Goal: Check status: Check status

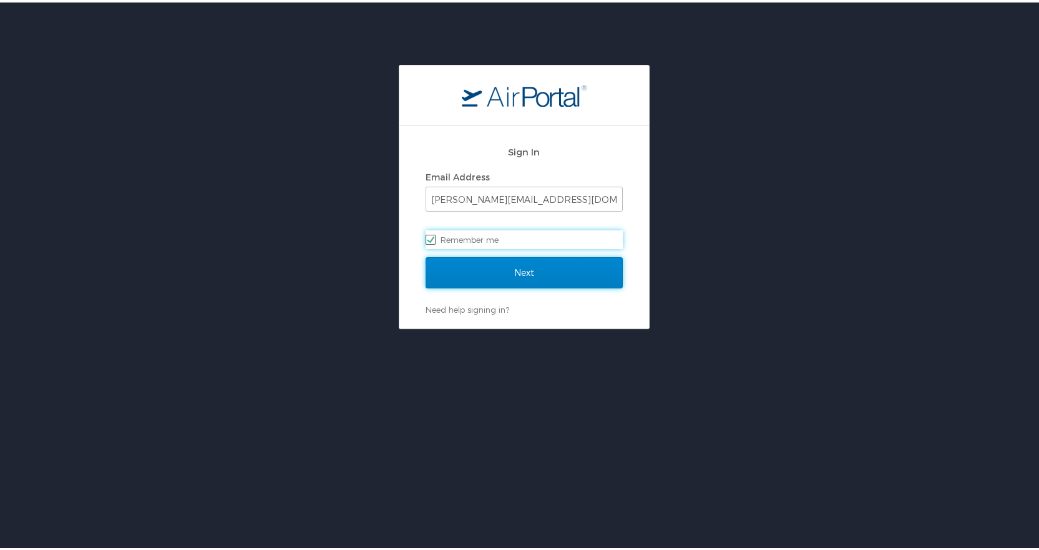
click at [506, 270] on input "Next" at bounding box center [524, 270] width 197 height 31
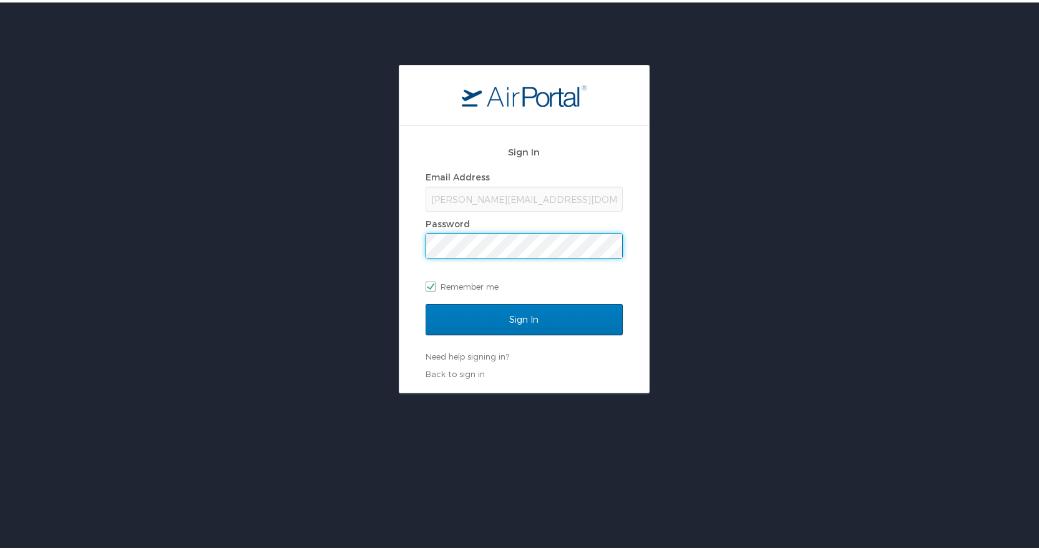
click at [426, 302] on input "Sign In" at bounding box center [524, 317] width 197 height 31
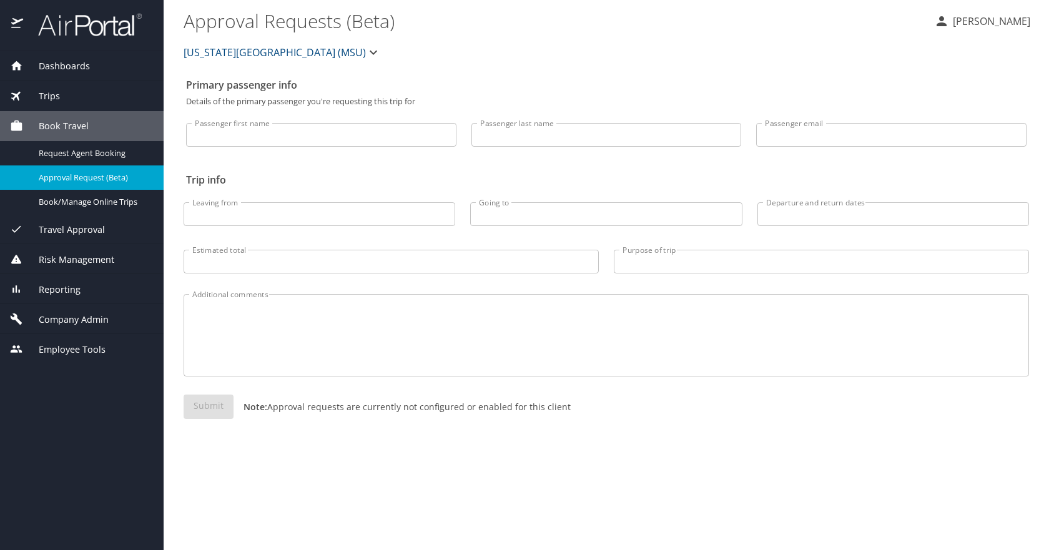
click at [69, 76] on div "Dashboards" at bounding box center [82, 66] width 164 height 30
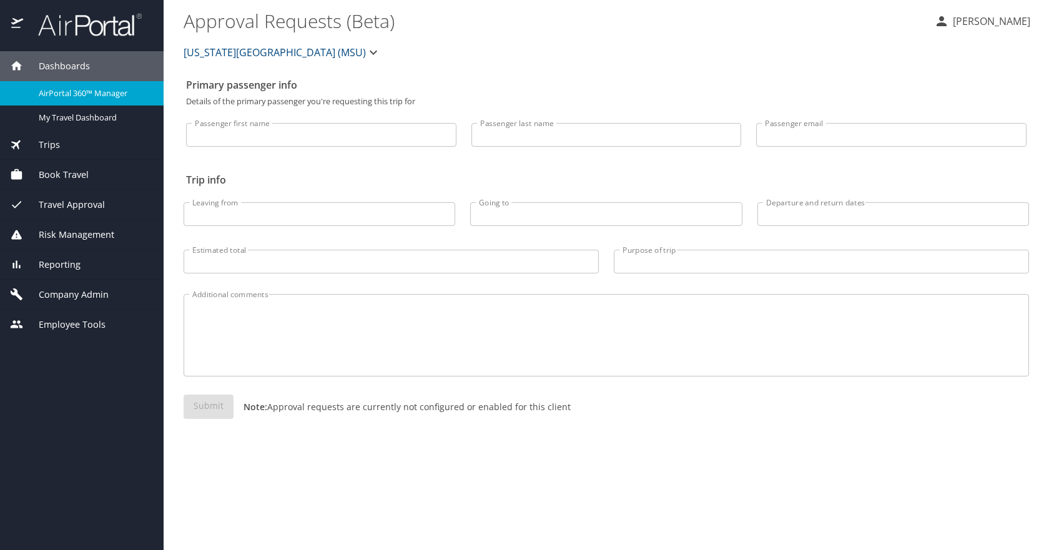
click at [85, 99] on div "AirPortal 360™ Manager" at bounding box center [82, 93] width 144 height 14
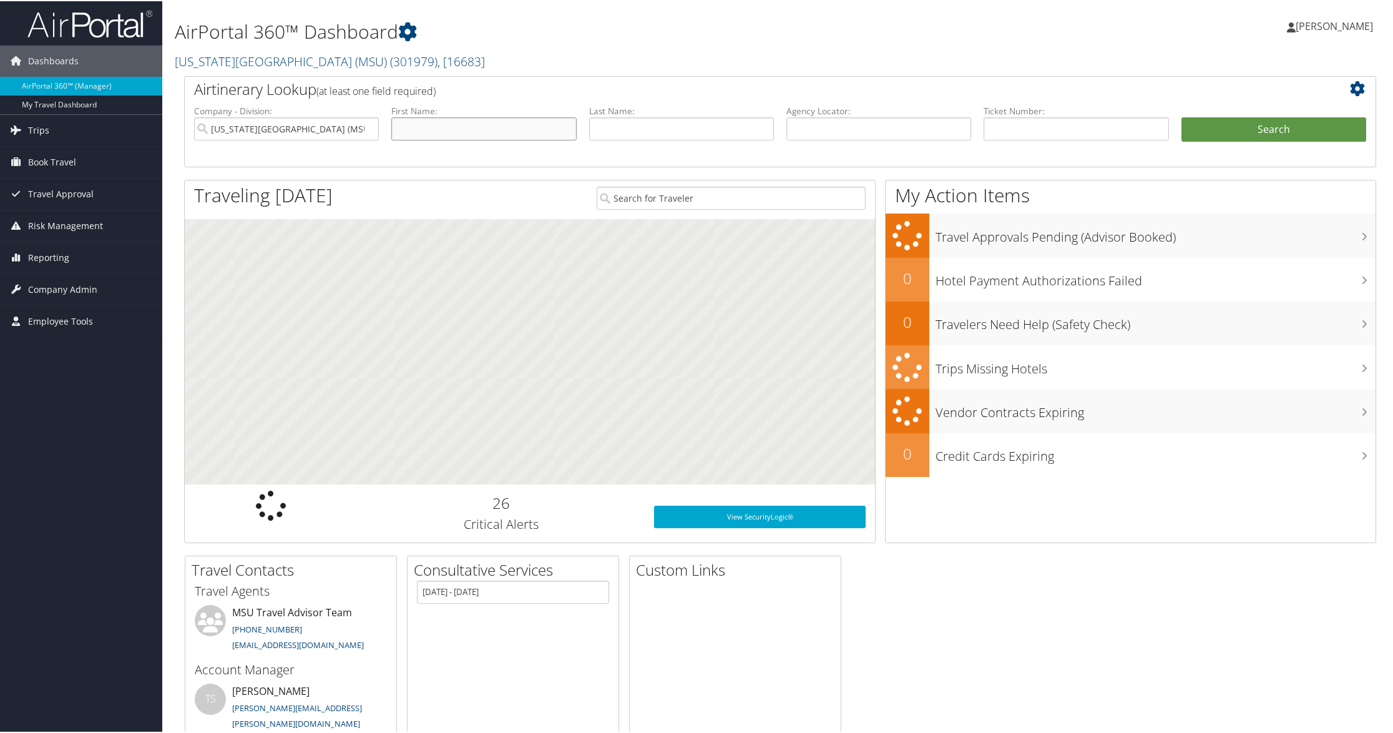
click at [514, 127] on input "text" at bounding box center [483, 127] width 185 height 23
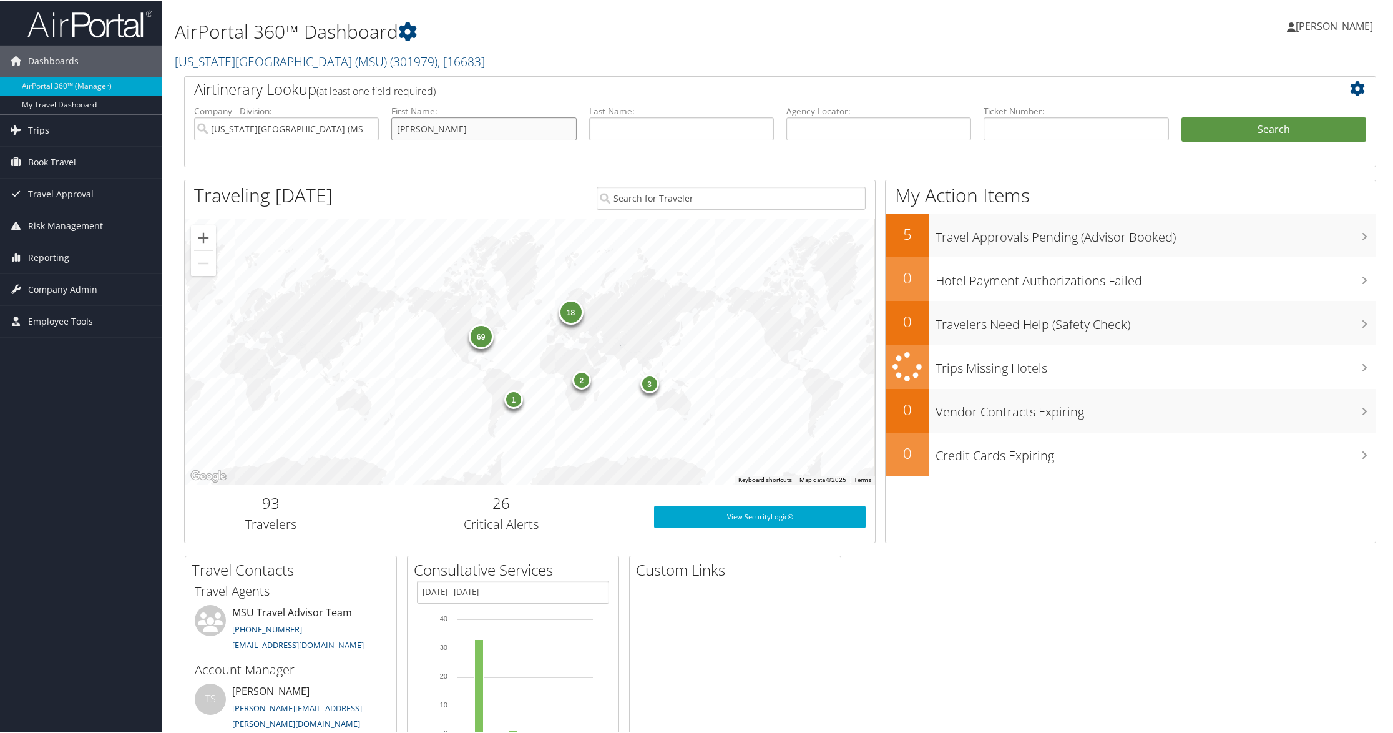
type input "[PERSON_NAME]"
click at [1260, 129] on button "Search" at bounding box center [1274, 128] width 185 height 25
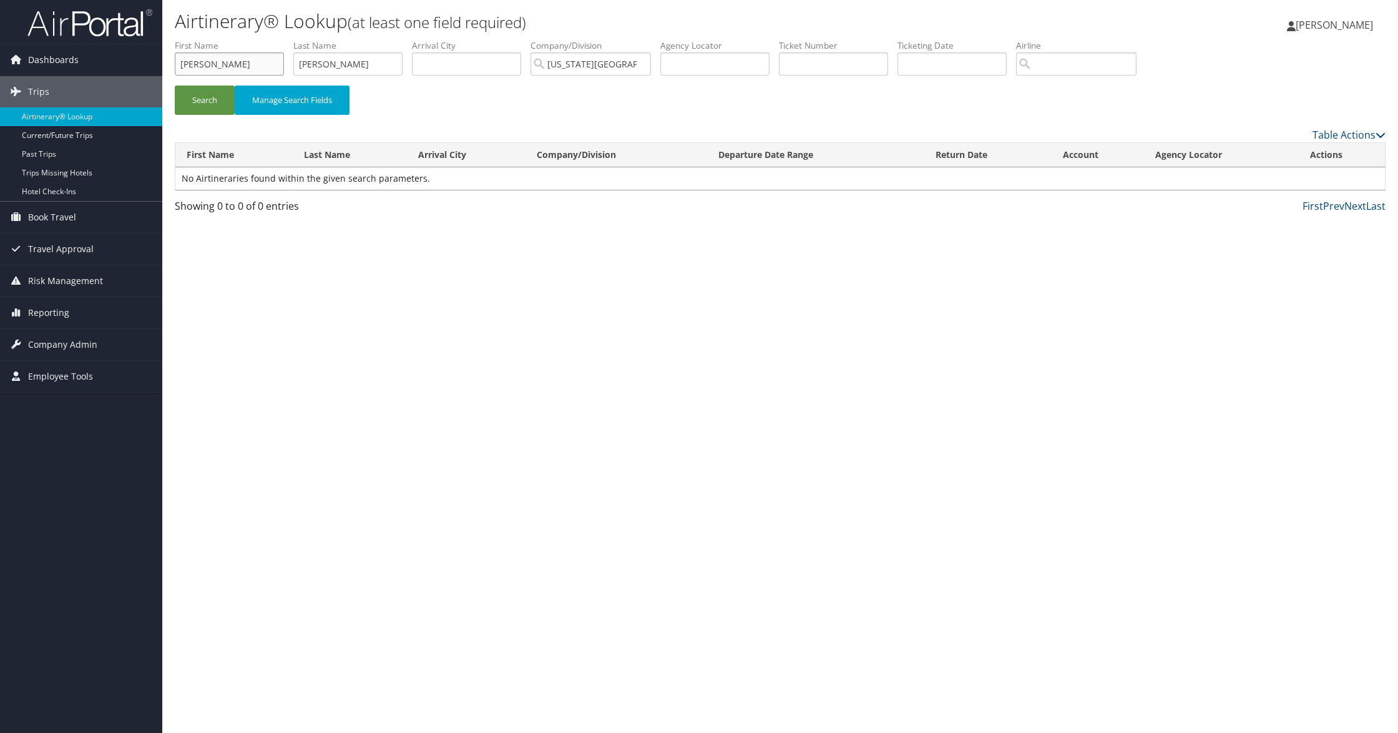
click at [265, 61] on input "[PERSON_NAME]" at bounding box center [229, 63] width 109 height 23
click at [265, 61] on input "jessica" at bounding box center [229, 63] width 109 height 23
click at [175, 86] on button "Search" at bounding box center [205, 100] width 60 height 29
click at [275, 56] on input "j" at bounding box center [229, 63] width 109 height 23
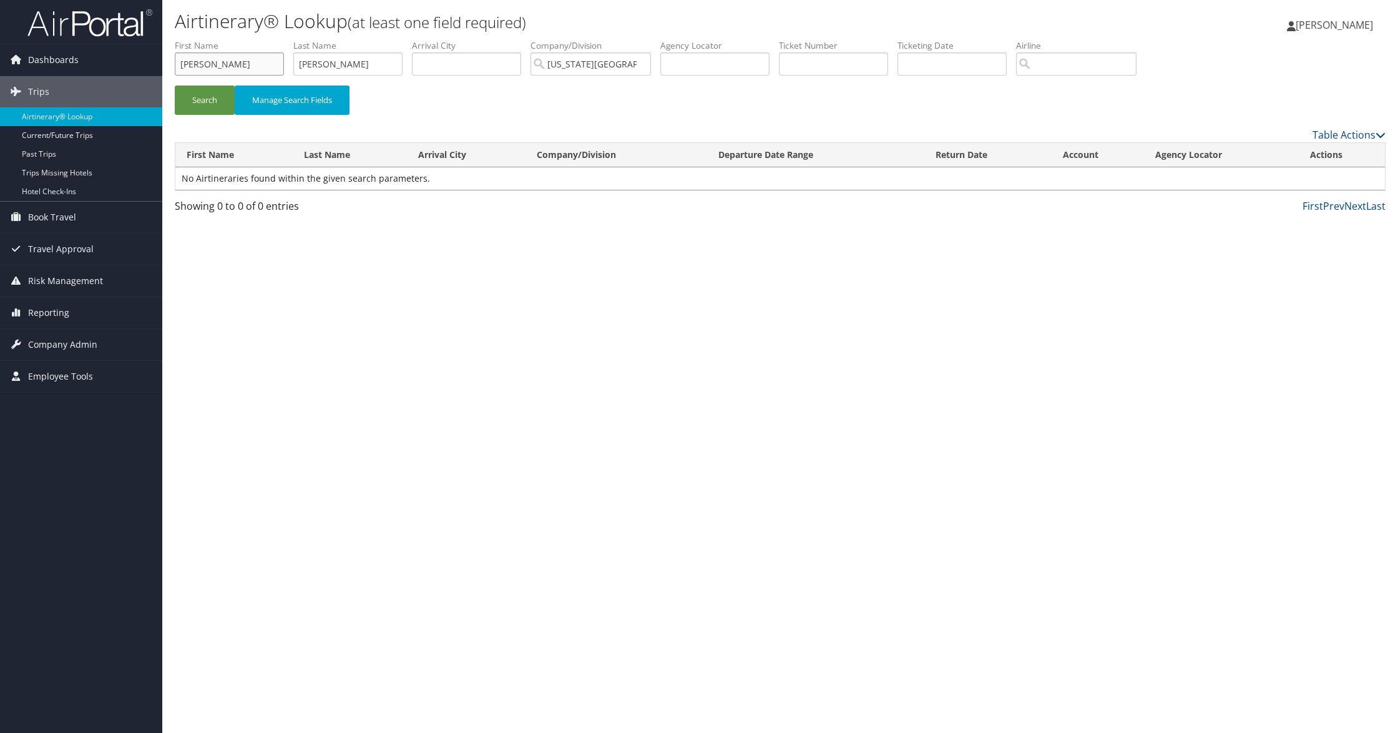
type input "jessica"
click at [333, 58] on input "[PERSON_NAME]" at bounding box center [347, 63] width 109 height 23
click at [211, 101] on button "Search" at bounding box center [205, 100] width 60 height 29
click at [64, 100] on link "Trips" at bounding box center [81, 91] width 162 height 31
click at [65, 51] on span "Dashboards" at bounding box center [53, 59] width 51 height 31
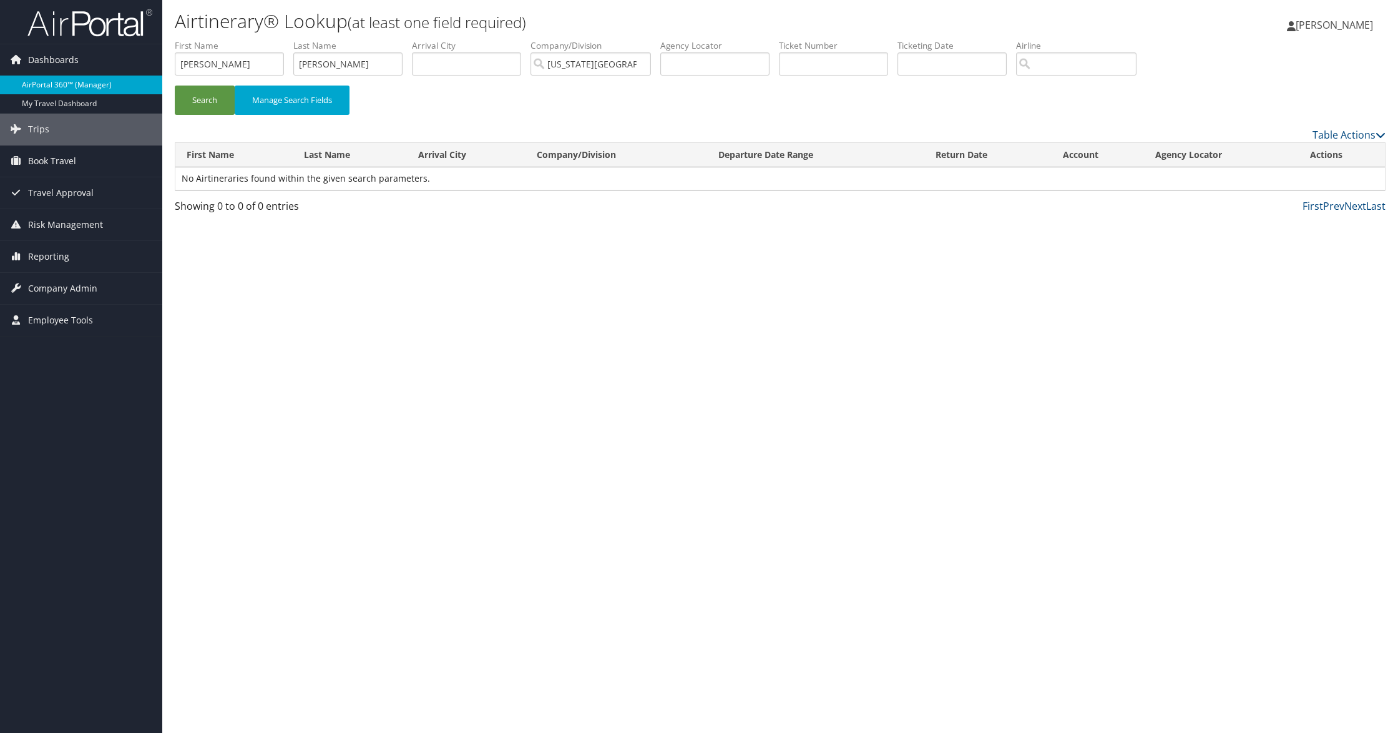
click at [59, 82] on link "AirPortal 360™ (Manager)" at bounding box center [81, 85] width 162 height 19
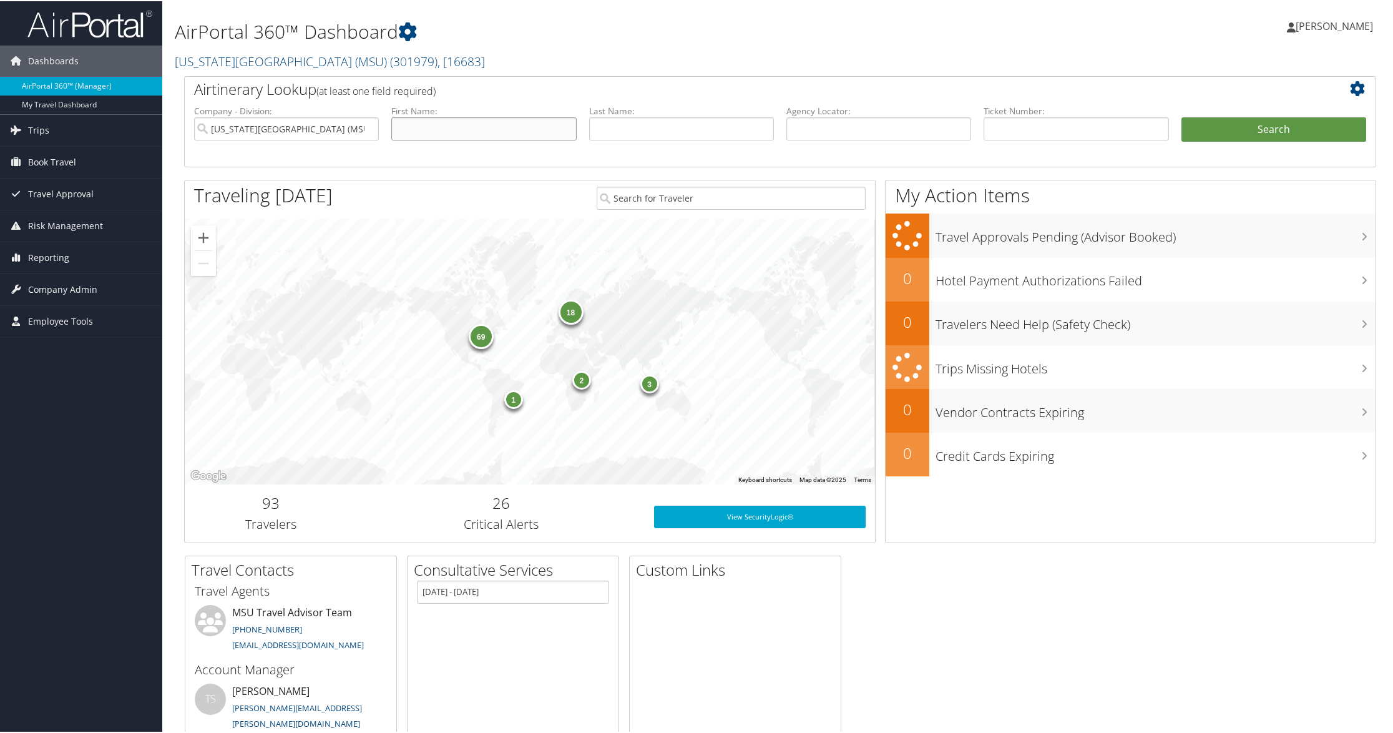
click at [464, 127] on input "text" at bounding box center [483, 127] width 185 height 23
type input "jessica"
type input "flores"
click at [1182, 116] on button "Search" at bounding box center [1274, 128] width 185 height 25
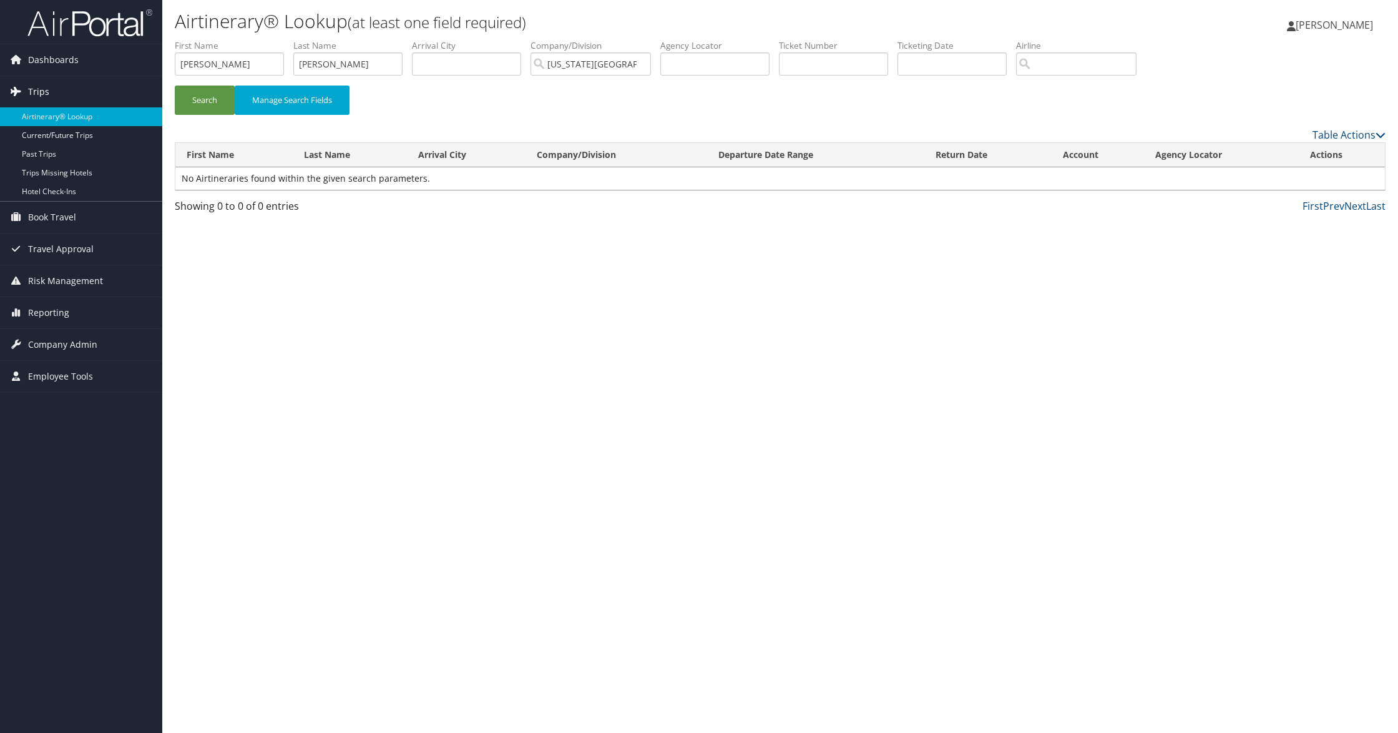
click at [45, 91] on span "Trips" at bounding box center [38, 91] width 21 height 31
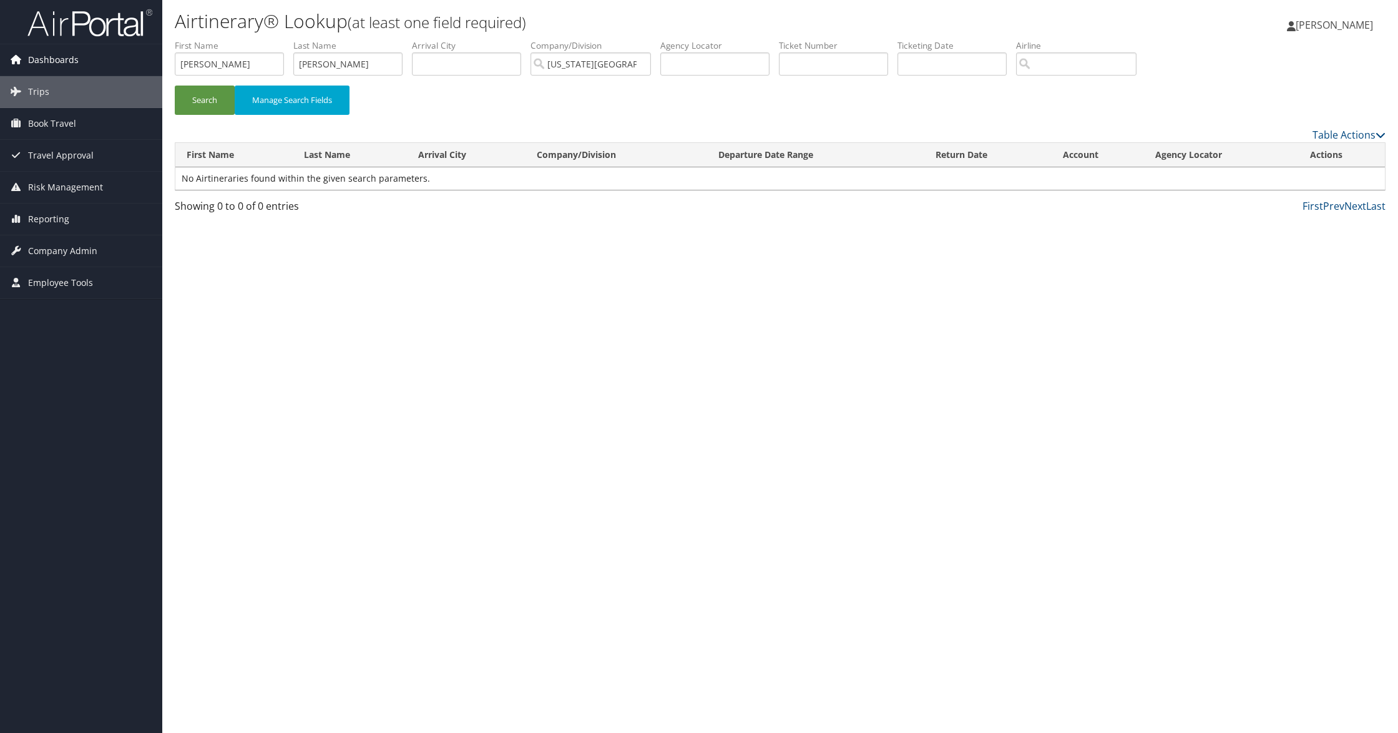
click at [49, 59] on span "Dashboards" at bounding box center [53, 59] width 51 height 31
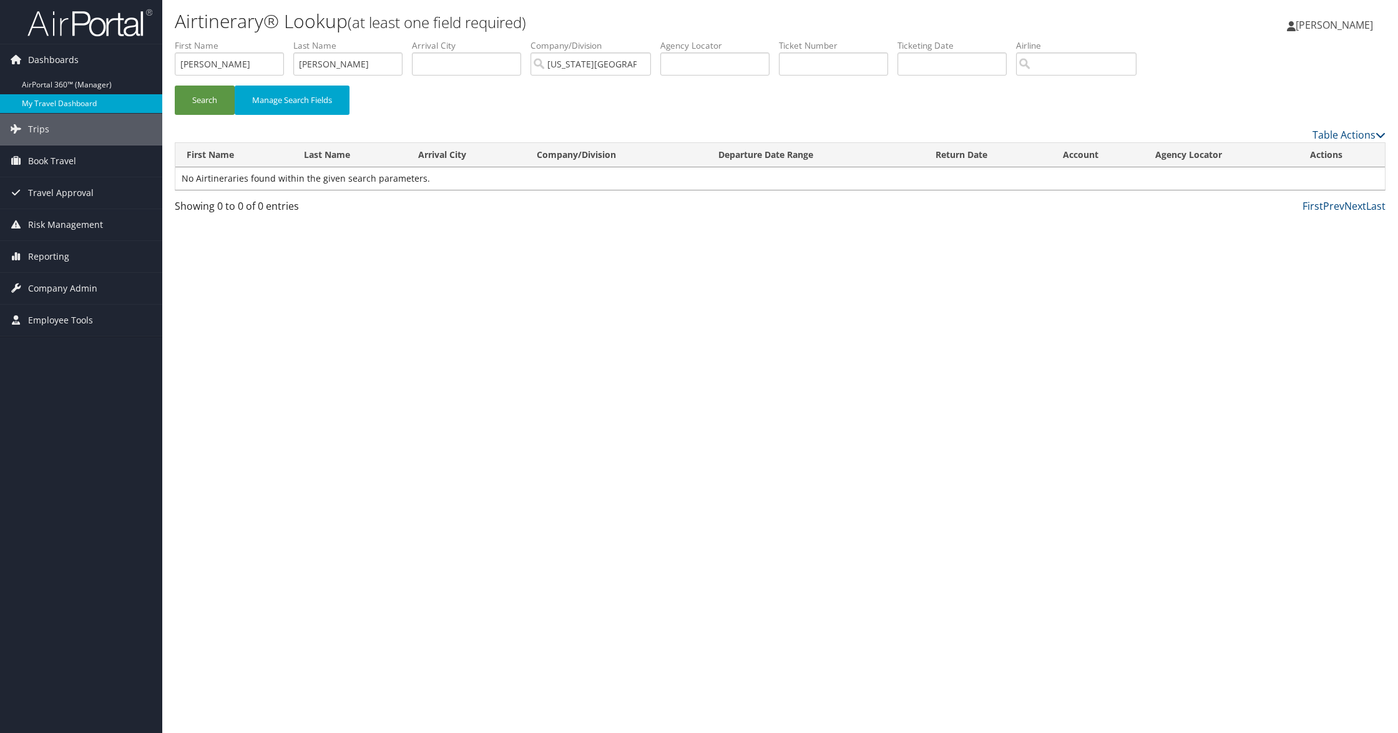
click at [61, 103] on link "My Travel Dashboard" at bounding box center [81, 103] width 162 height 19
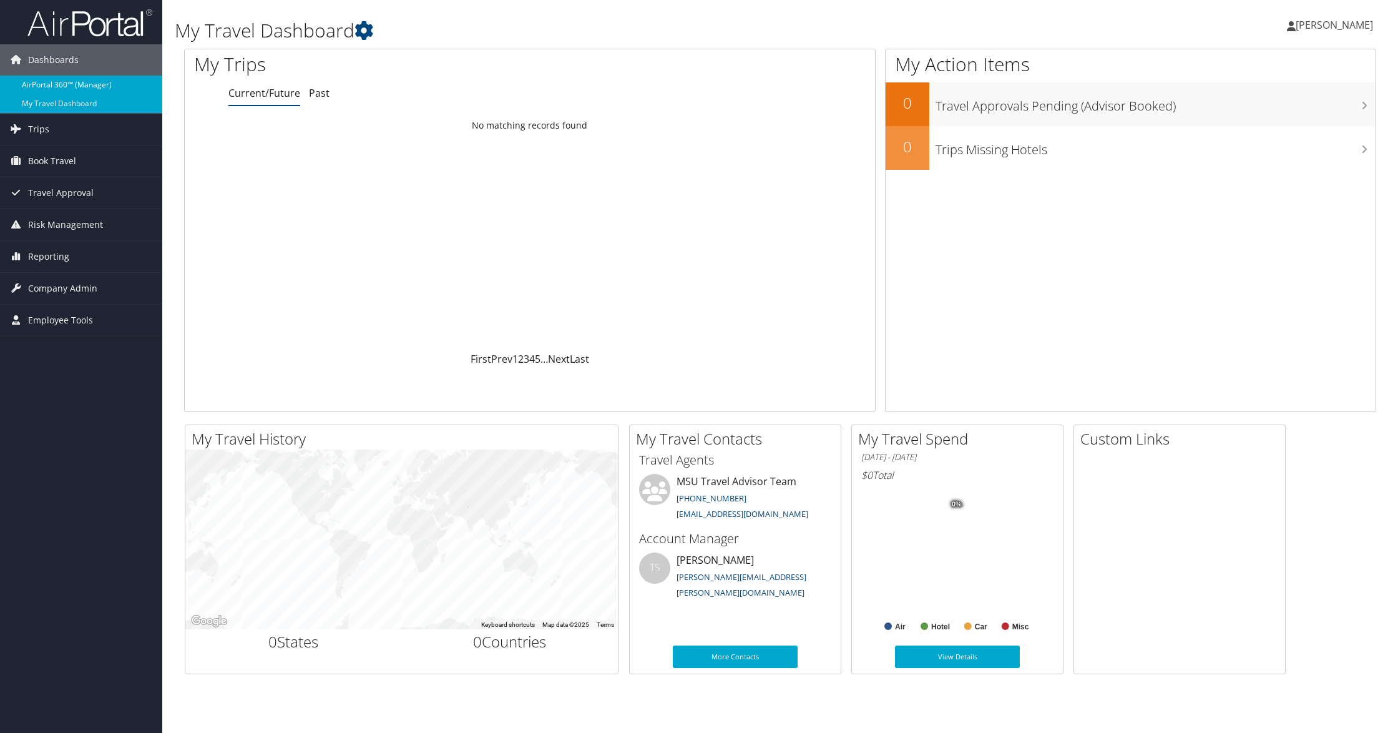
click at [55, 86] on link "AirPortal 360™ (Manager)" at bounding box center [81, 85] width 162 height 19
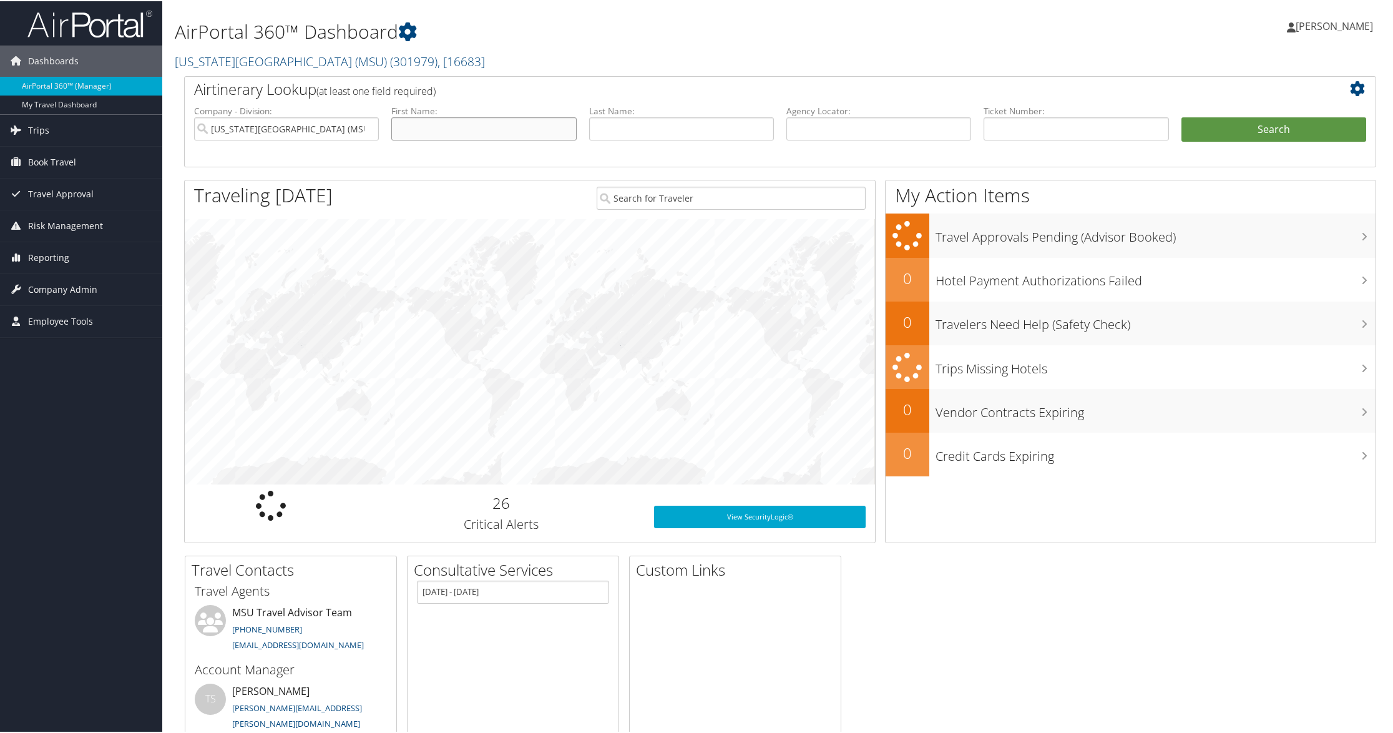
click at [432, 124] on input "text" at bounding box center [483, 127] width 185 height 23
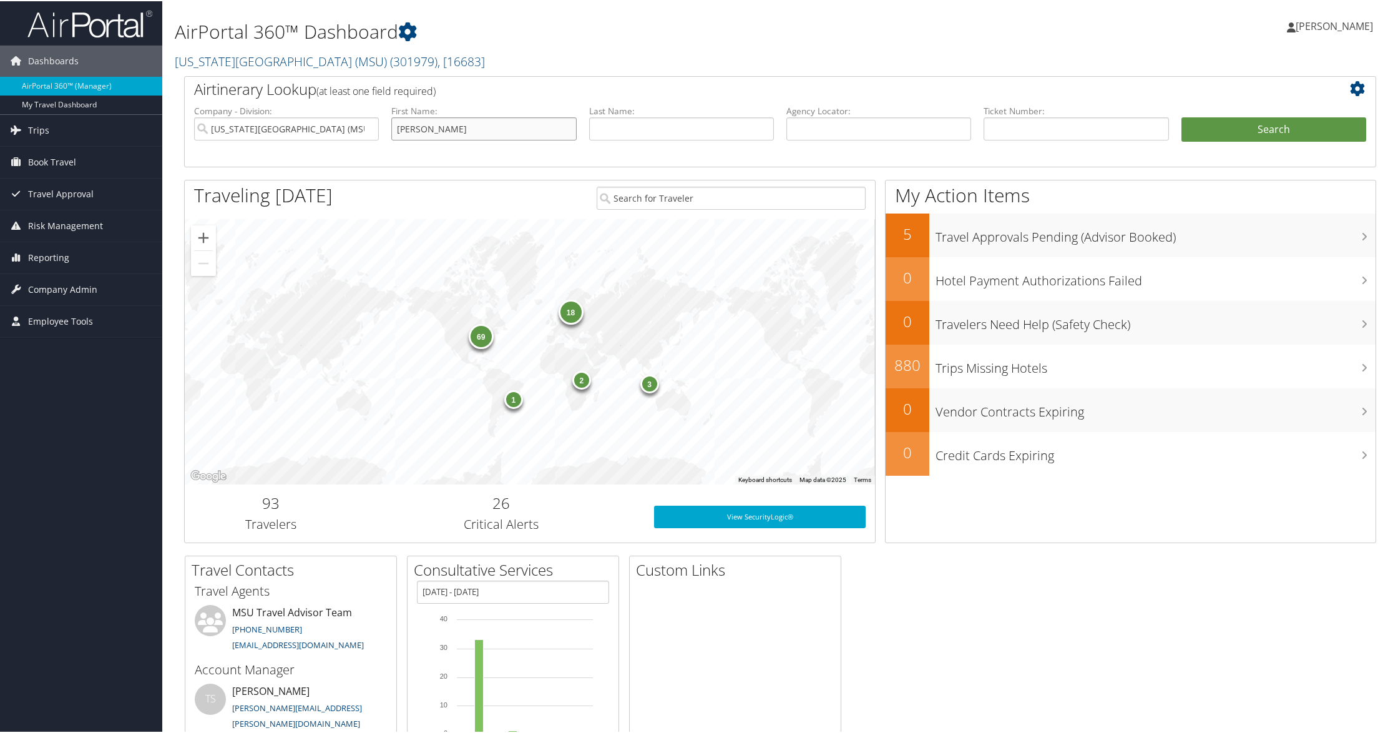
type input "[PERSON_NAME]"
click at [1182, 116] on button "Search" at bounding box center [1274, 128] width 185 height 25
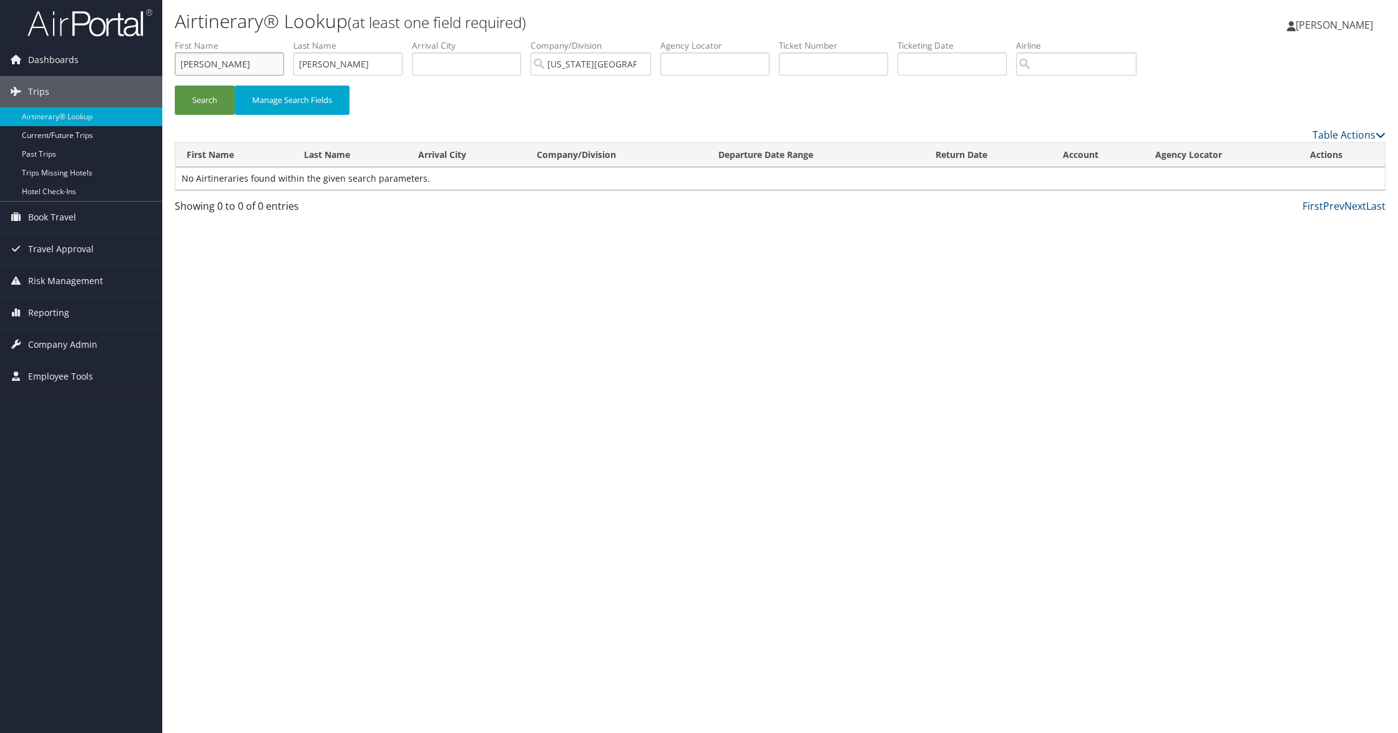
click at [204, 61] on input "[PERSON_NAME]" at bounding box center [229, 63] width 109 height 23
click at [203, 64] on input "[PERSON_NAME]" at bounding box center [229, 63] width 109 height 23
click at [203, 65] on input "[PERSON_NAME]" at bounding box center [229, 63] width 109 height 23
click at [175, 86] on button "Search" at bounding box center [205, 100] width 60 height 29
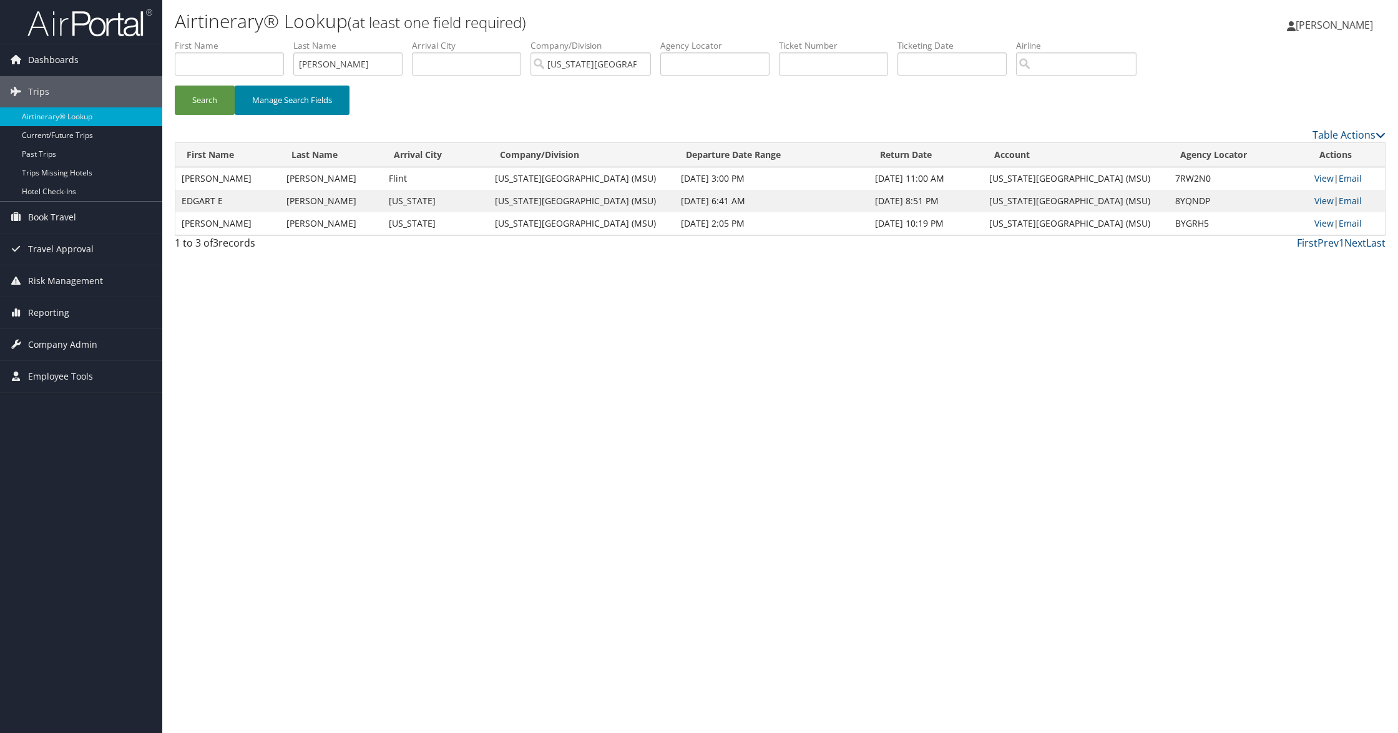
click at [285, 100] on button "Manage Search Fields" at bounding box center [292, 100] width 115 height 29
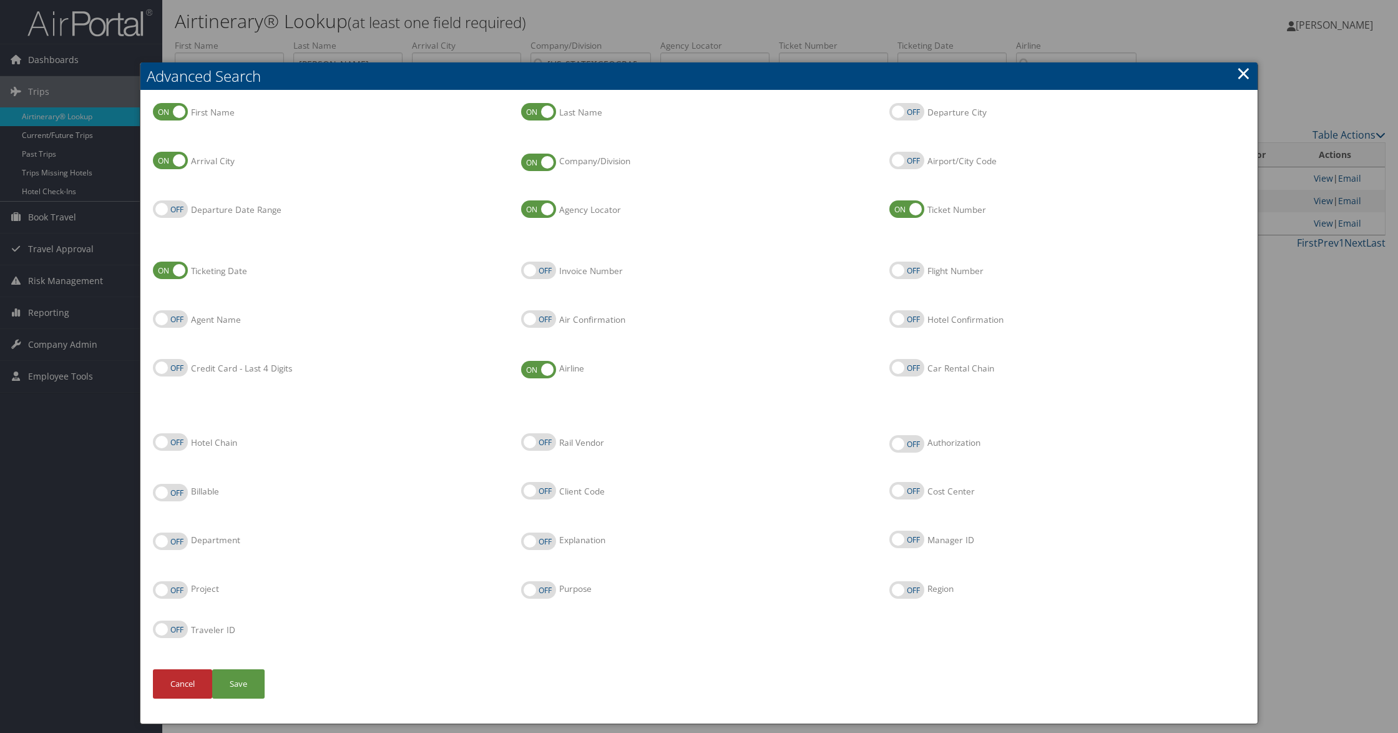
click at [1246, 76] on link "×" at bounding box center [1244, 73] width 14 height 25
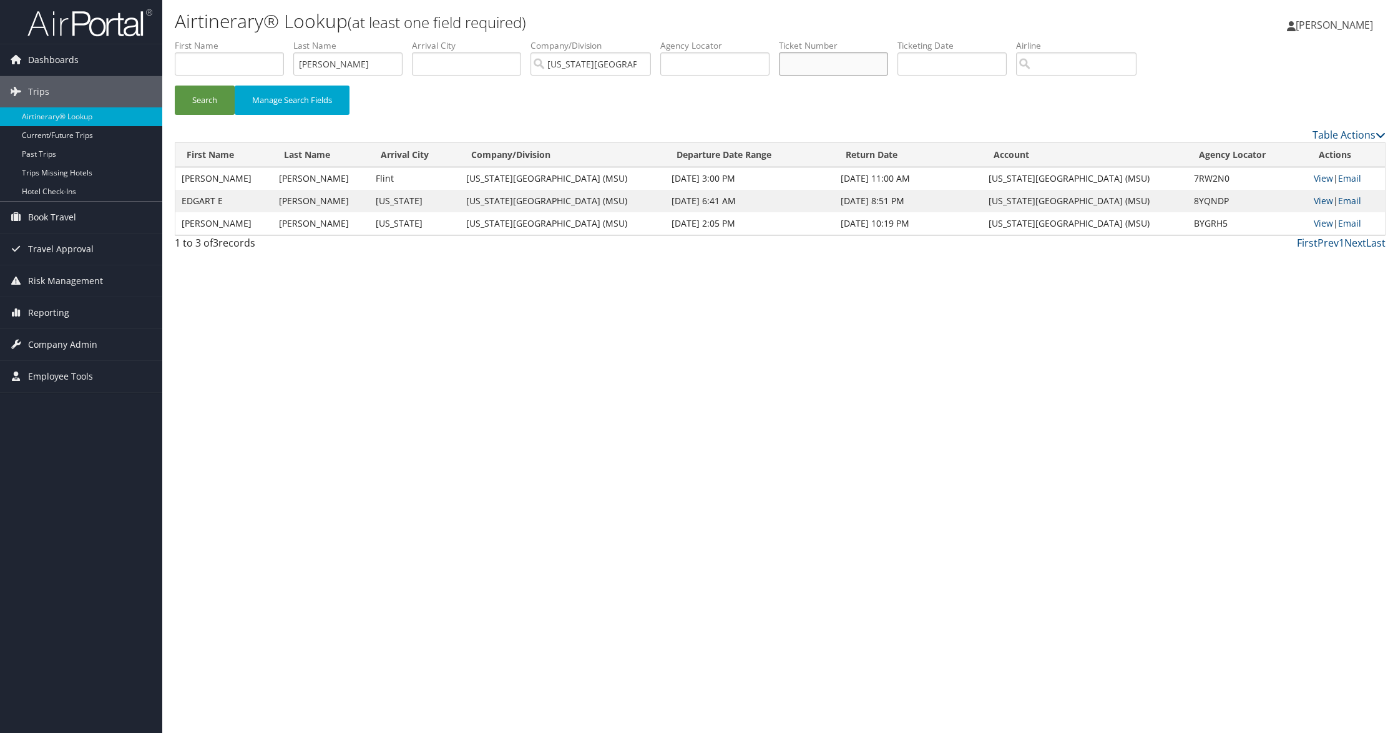
click at [854, 65] on input "text" at bounding box center [833, 63] width 109 height 23
paste input "0067255975703"
type input "0067255975703"
drag, startPoint x: 330, startPoint y: 59, endPoint x: 261, endPoint y: 64, distance: 69.5
click at [262, 39] on ul "First Name Last Name [PERSON_NAME] Departure City Arrival City Company/Division…" at bounding box center [780, 39] width 1211 height 0
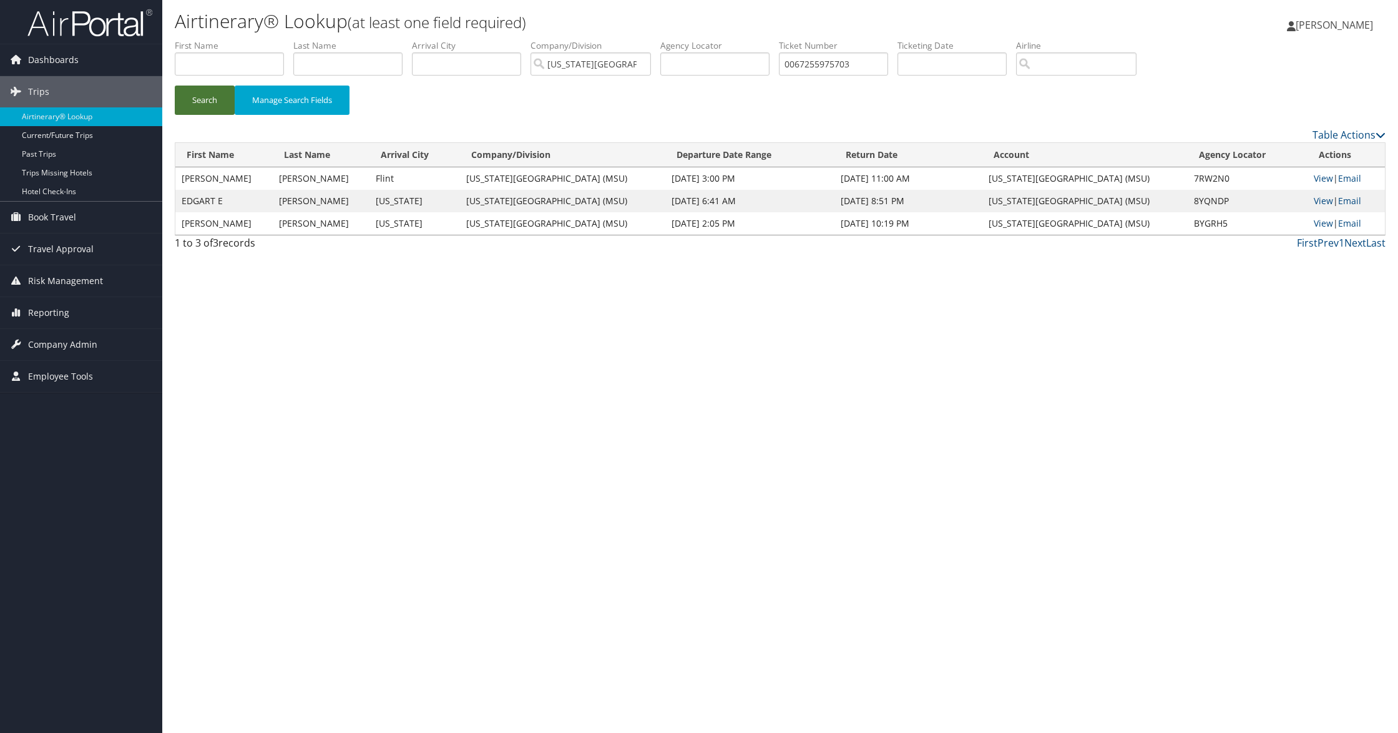
click at [206, 100] on button "Search" at bounding box center [205, 100] width 60 height 29
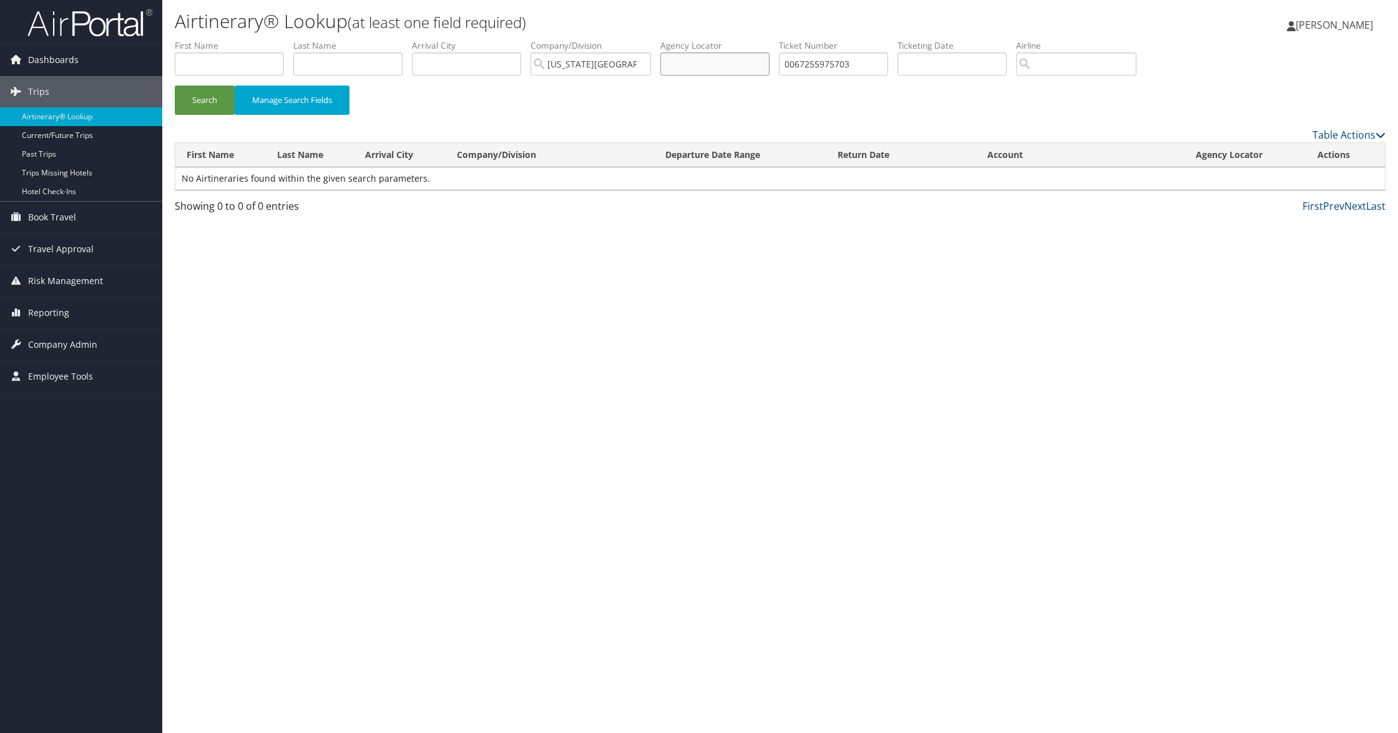
click at [747, 71] on input "text" at bounding box center [714, 63] width 109 height 23
paste input "0067255975703"
type input "0067255975703"
drag, startPoint x: 880, startPoint y: 61, endPoint x: 754, endPoint y: 61, distance: 125.5
click at [754, 39] on ul "First Name Last Name Departure City Arrival City Company/Division [US_STATE][GE…" at bounding box center [780, 39] width 1211 height 0
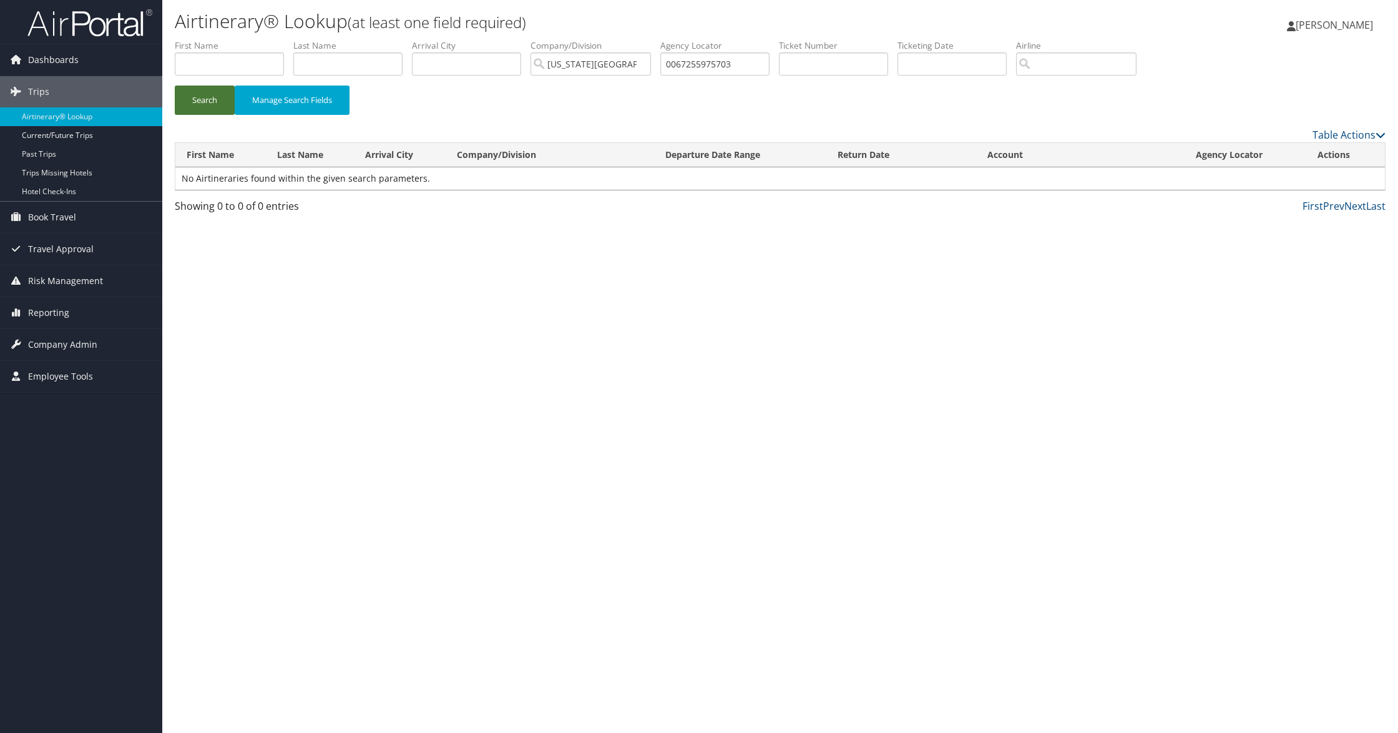
click at [207, 102] on button "Search" at bounding box center [205, 100] width 60 height 29
click at [856, 61] on input "text" at bounding box center [833, 63] width 109 height 23
drag, startPoint x: 762, startPoint y: 62, endPoint x: 625, endPoint y: 71, distance: 137.0
click at [625, 39] on ul "First Name Last Name Departure City Arrival City Company/Division [US_STATE][GE…" at bounding box center [780, 39] width 1211 height 0
paste input "001230043443"
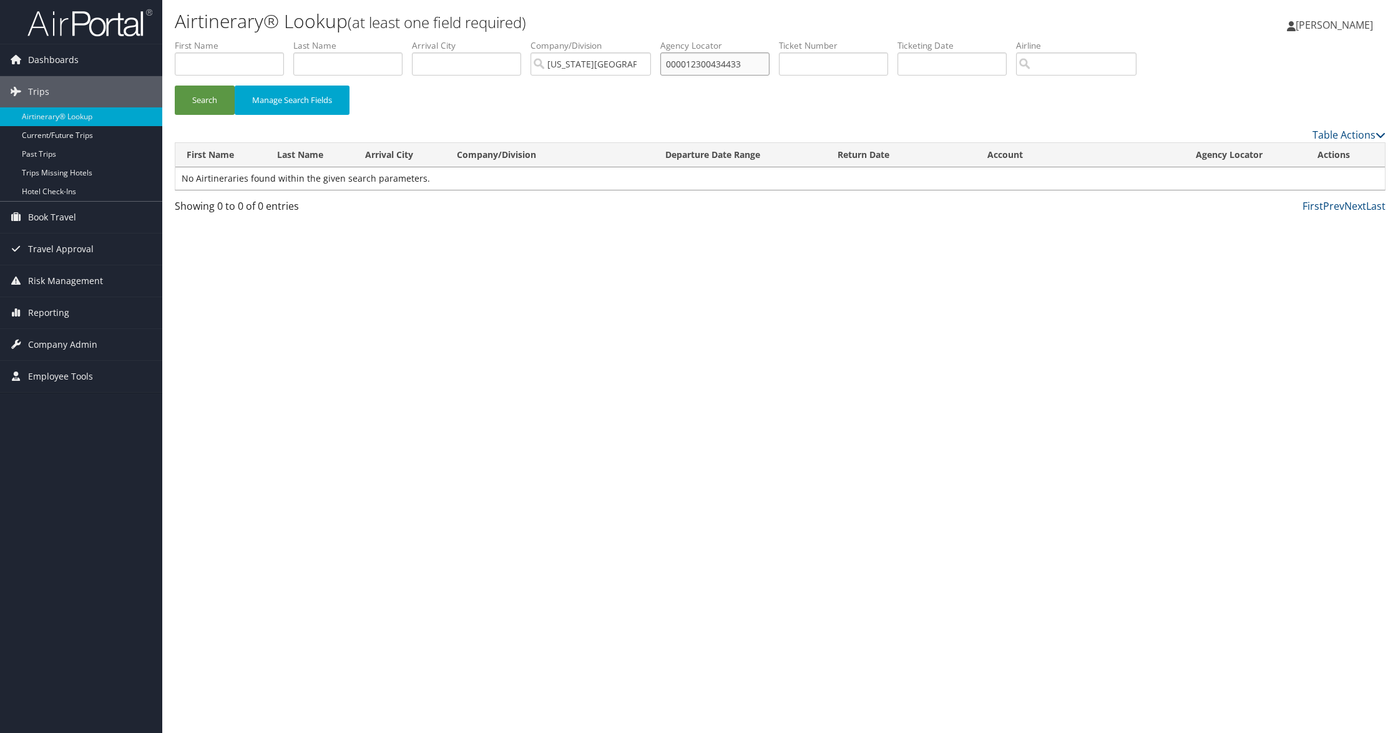
type input "000012300434433"
click at [175, 86] on button "Search" at bounding box center [205, 100] width 60 height 29
click at [842, 60] on input "text" at bounding box center [833, 63] width 109 height 23
paste input "000012300434433"
type input "000012300434433"
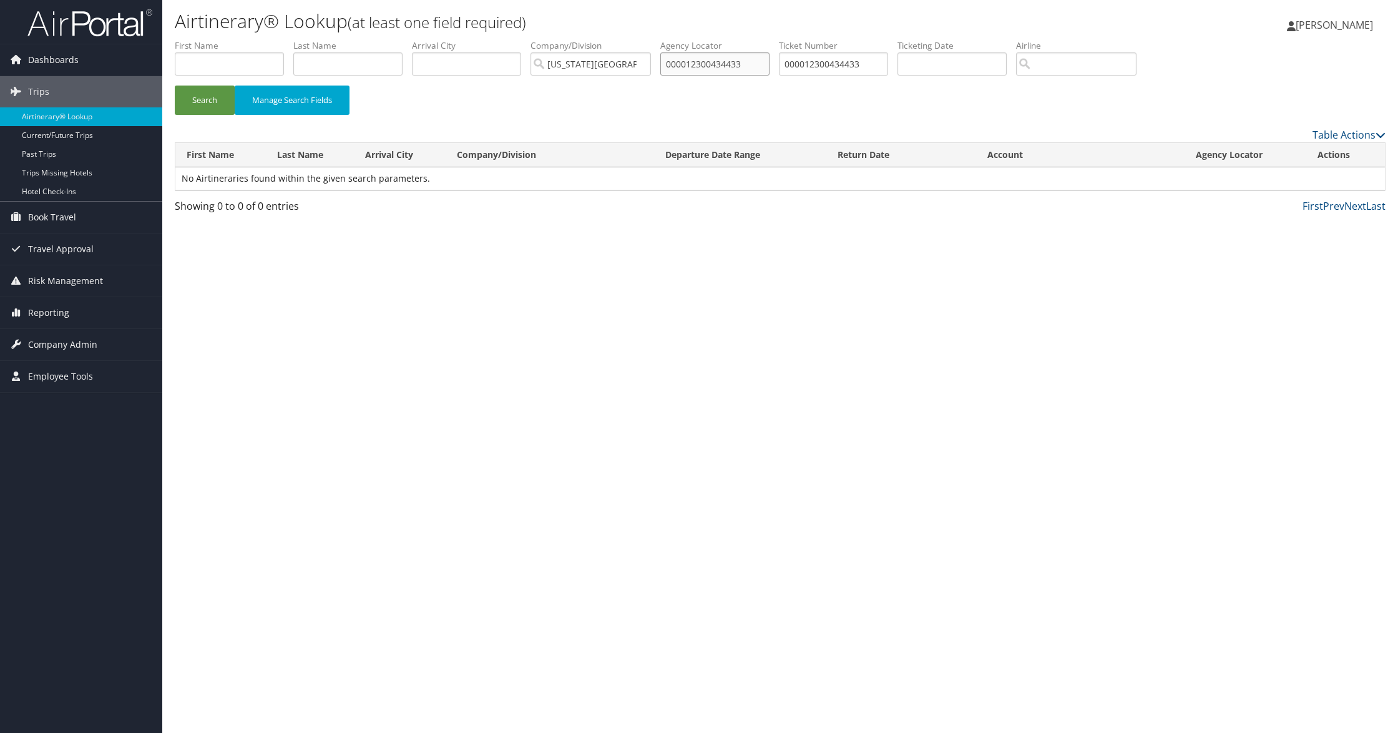
drag, startPoint x: 675, startPoint y: 73, endPoint x: 637, endPoint y: 78, distance: 37.8
click at [637, 39] on ul "First Name Last Name Departure City Arrival City Company/Division [US_STATE][GE…" at bounding box center [780, 39] width 1211 height 0
click at [175, 86] on button "Search" at bounding box center [205, 100] width 60 height 29
click at [208, 96] on button "Search" at bounding box center [205, 100] width 60 height 29
drag, startPoint x: 885, startPoint y: 66, endPoint x: 770, endPoint y: 68, distance: 114.9
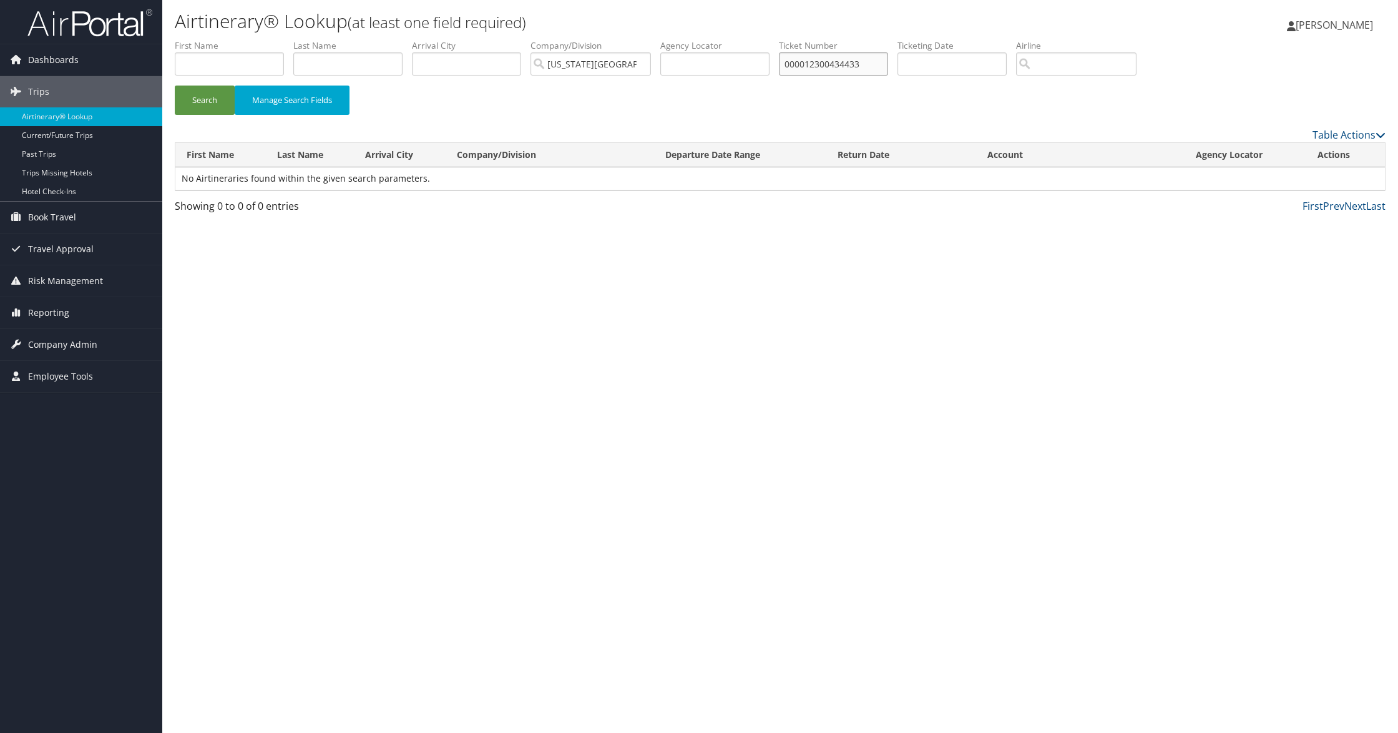
click at [772, 39] on ul "First Name Last Name Departure City Arrival City Company/Division [US_STATE][GE…" at bounding box center [780, 39] width 1211 height 0
click at [949, 59] on input "text" at bounding box center [952, 63] width 109 height 23
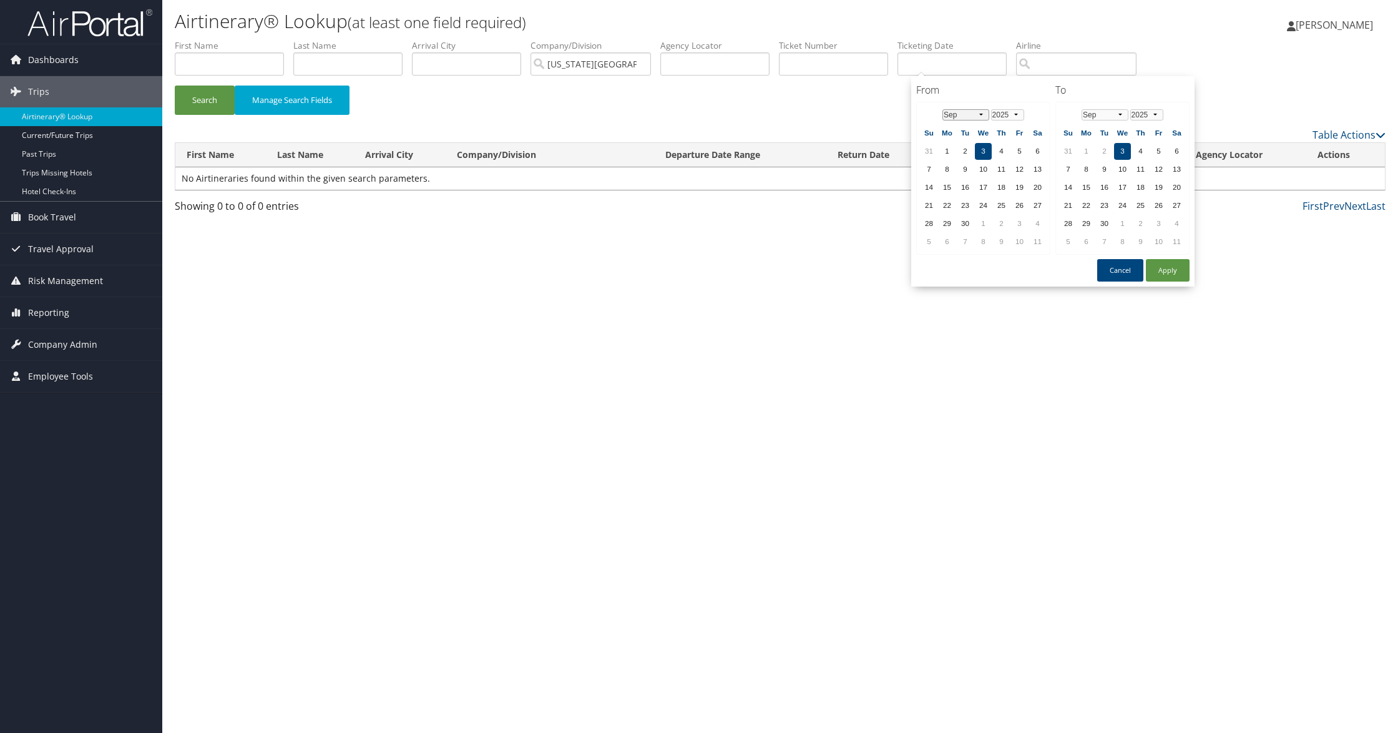
click at [983, 112] on select "Jan Feb Mar Apr May Jun [DATE] Aug Sep Oct Nov Dec" at bounding box center [966, 114] width 47 height 11
click at [963, 222] on td "29" at bounding box center [965, 223] width 17 height 17
click at [1069, 149] on td "31" at bounding box center [1068, 151] width 17 height 17
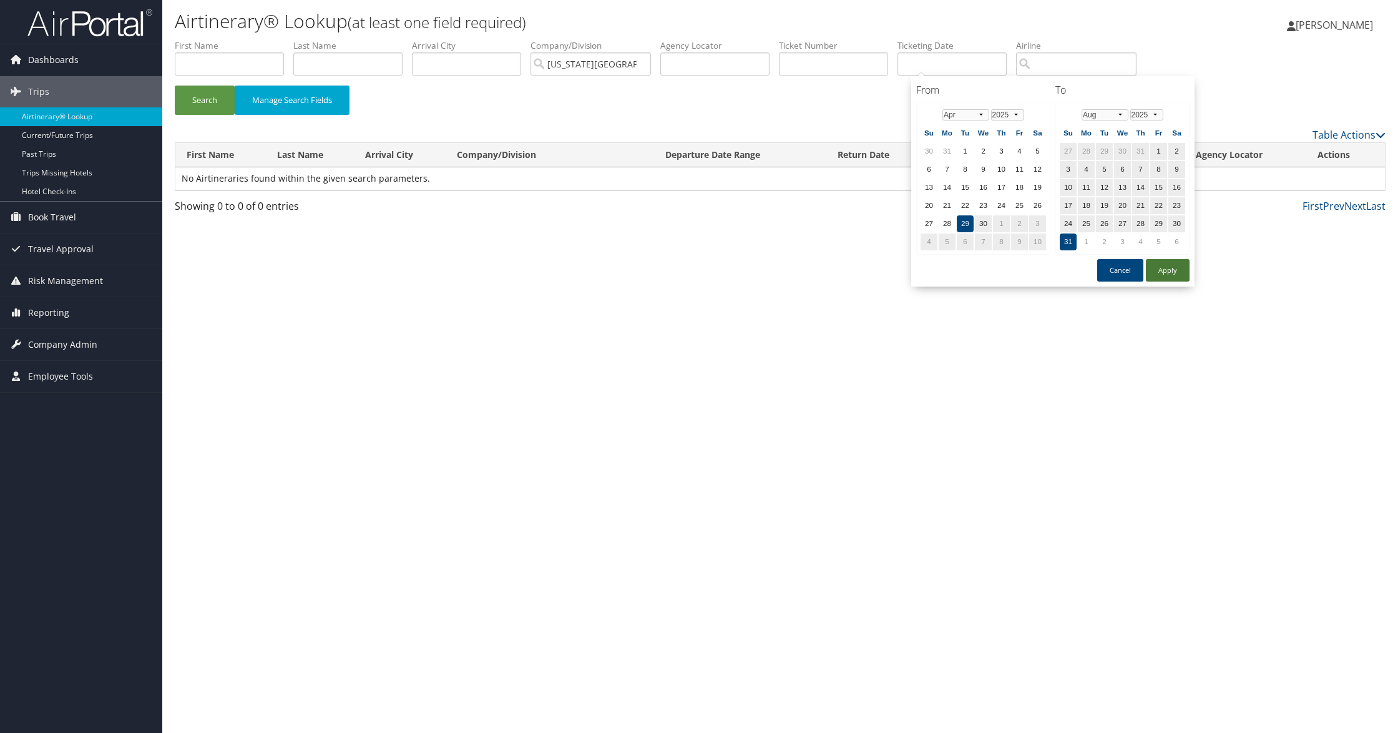
click at [1170, 263] on button "Apply" at bounding box center [1168, 270] width 44 height 22
type input "[DATE] - [DATE]"
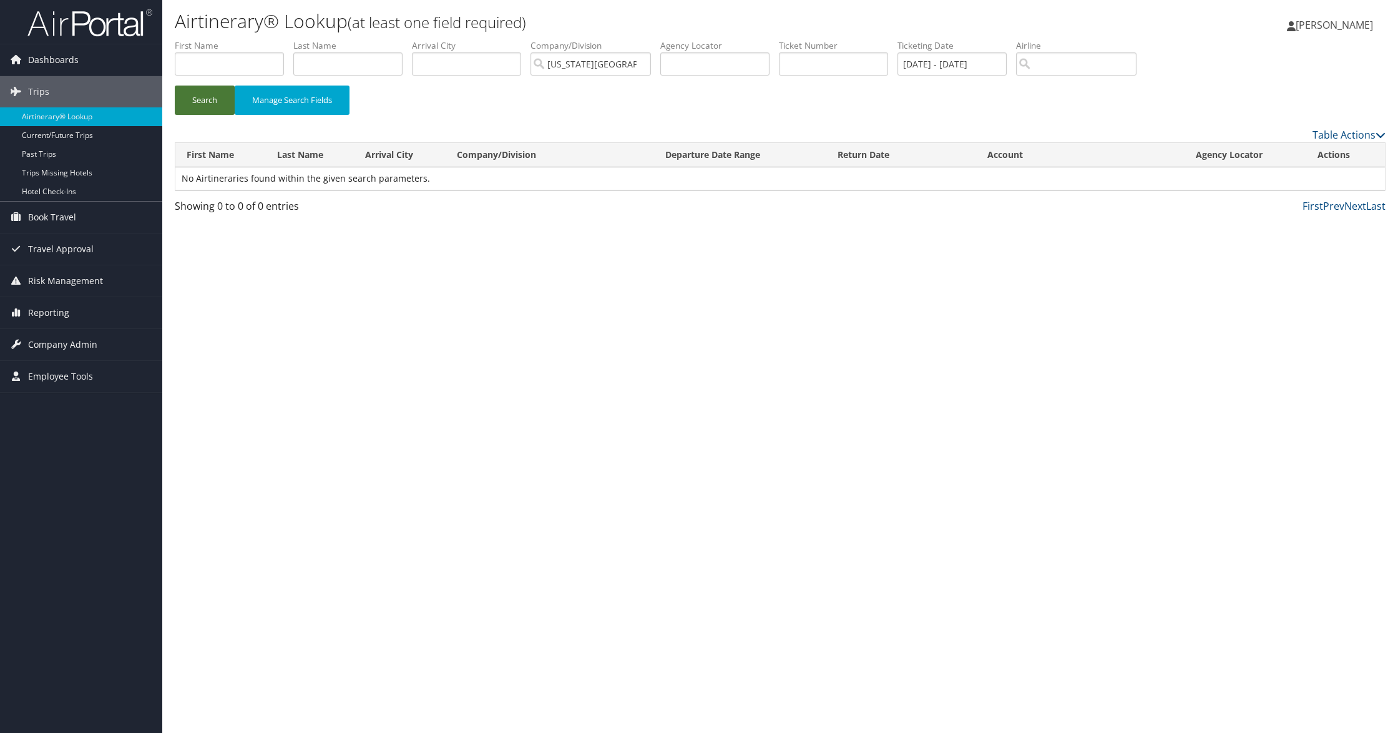
click at [189, 104] on button "Search" at bounding box center [205, 100] width 60 height 29
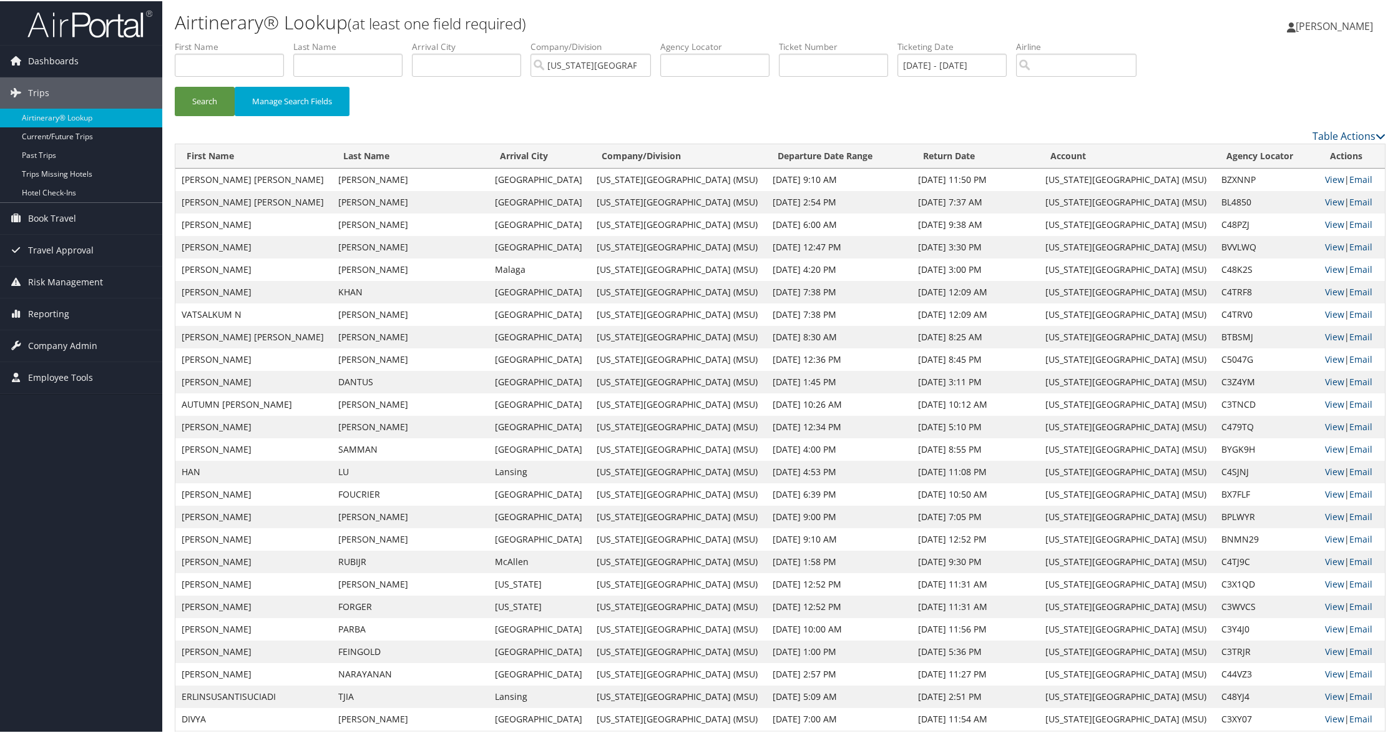
click at [392, 151] on th "Last Name" at bounding box center [410, 155] width 157 height 24
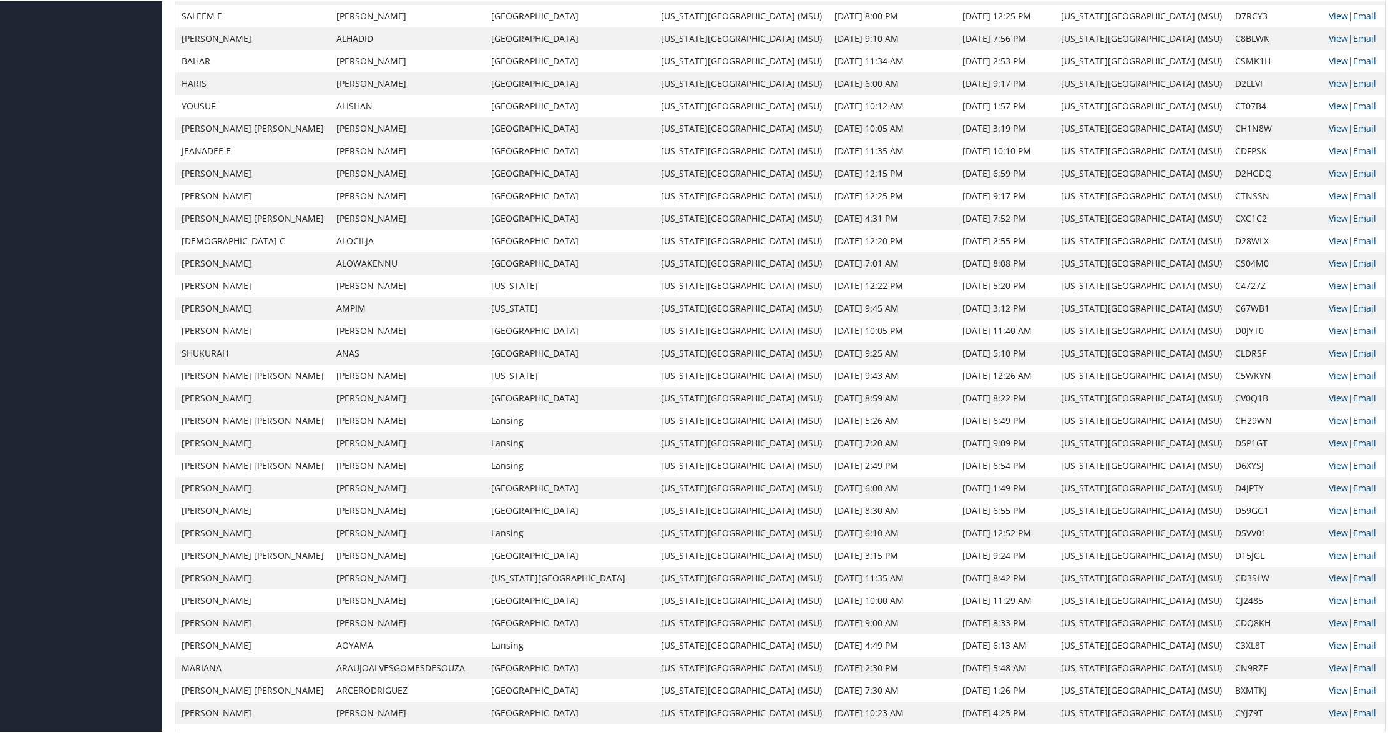
scroll to position [1703, 0]
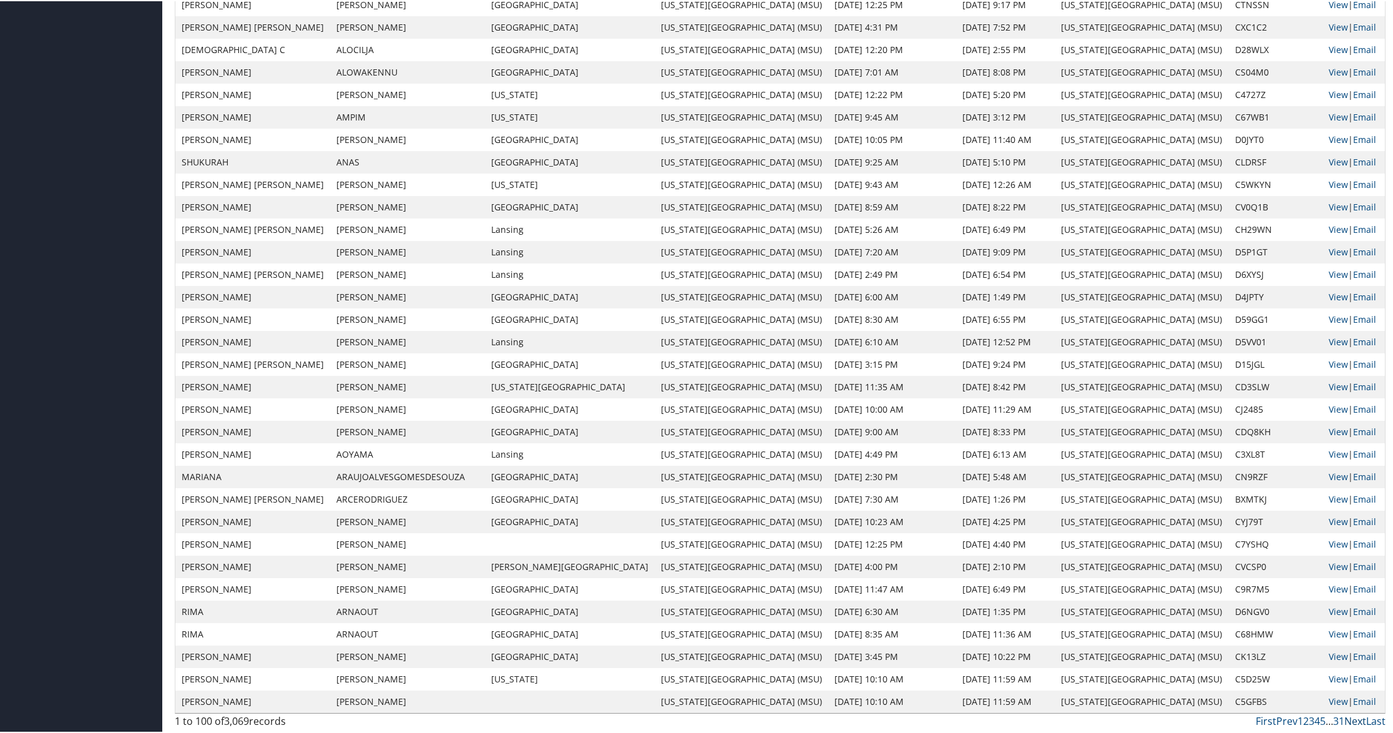
click at [1347, 718] on link "Next" at bounding box center [1356, 720] width 22 height 14
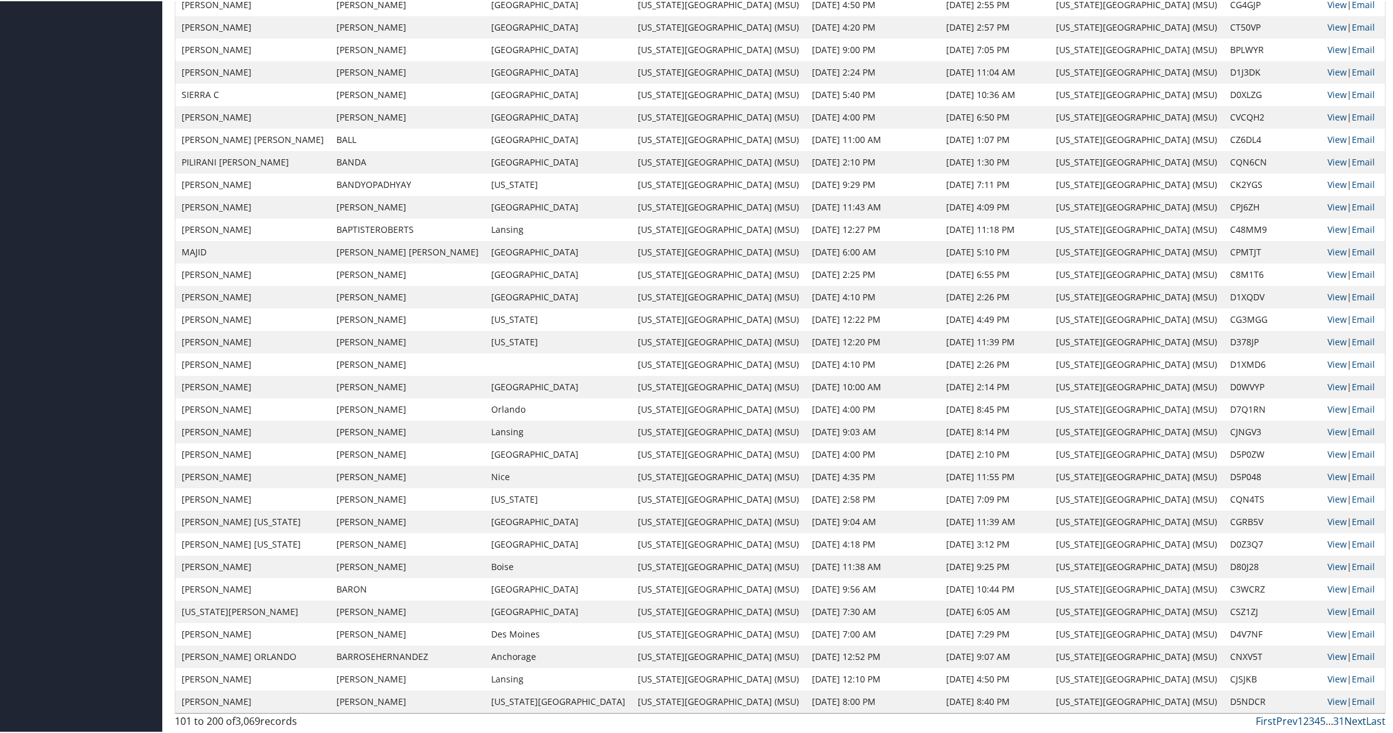
click at [1345, 720] on link "Next" at bounding box center [1356, 720] width 22 height 14
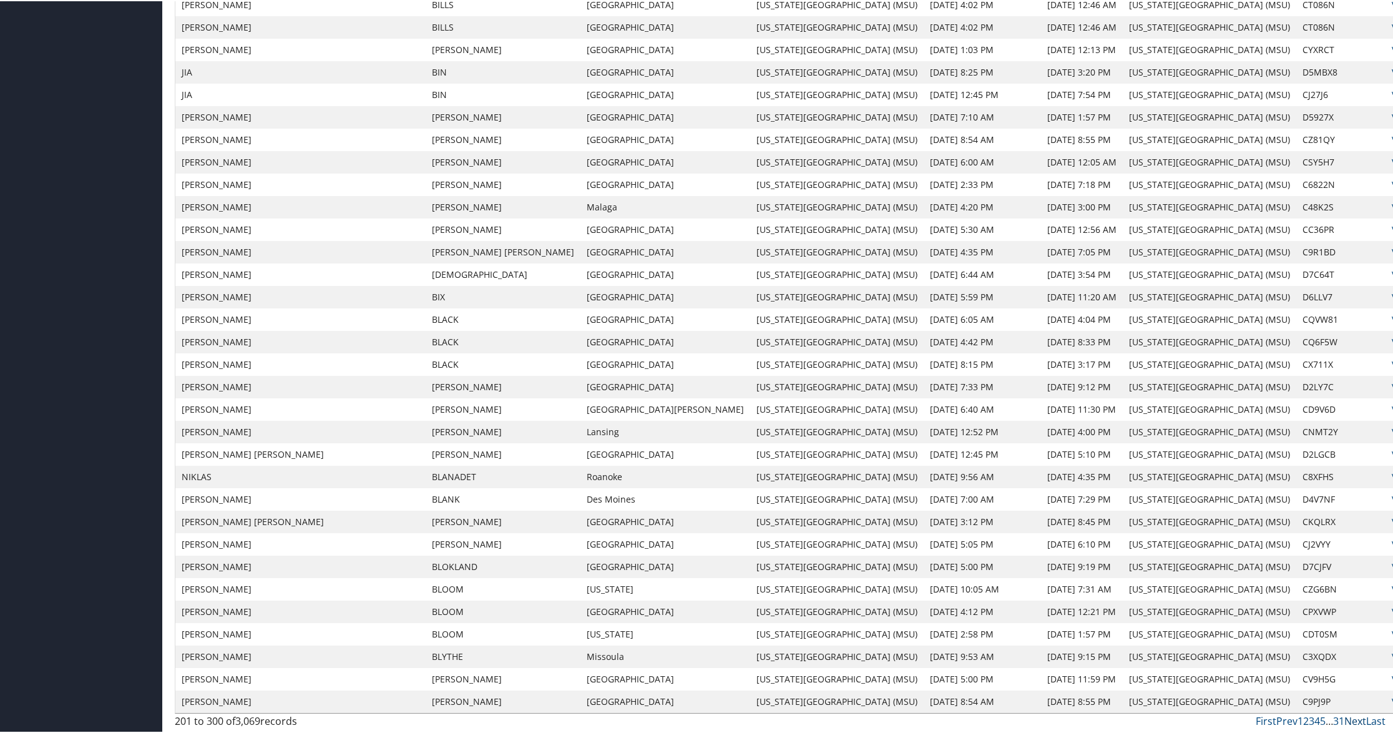
click at [1347, 722] on link "Next" at bounding box center [1356, 720] width 22 height 14
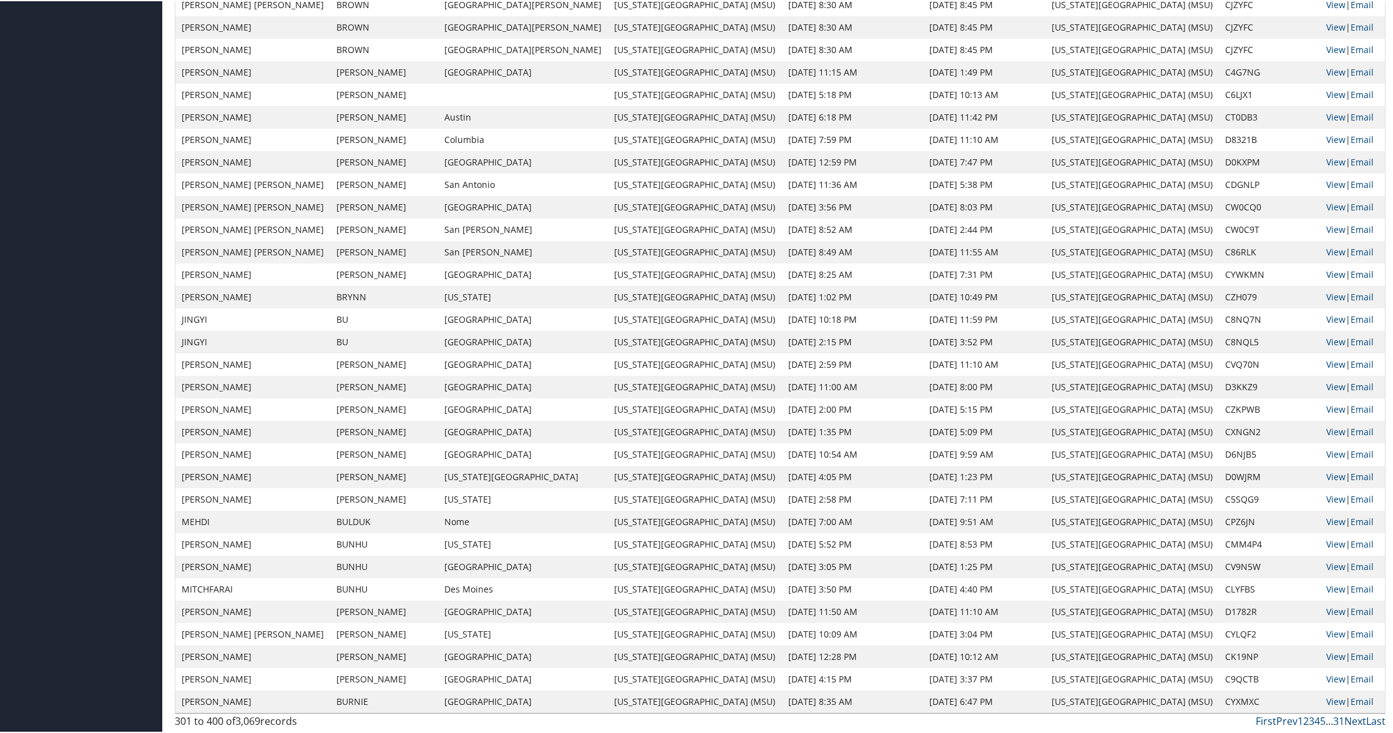
click at [1347, 722] on link "Next" at bounding box center [1356, 720] width 22 height 14
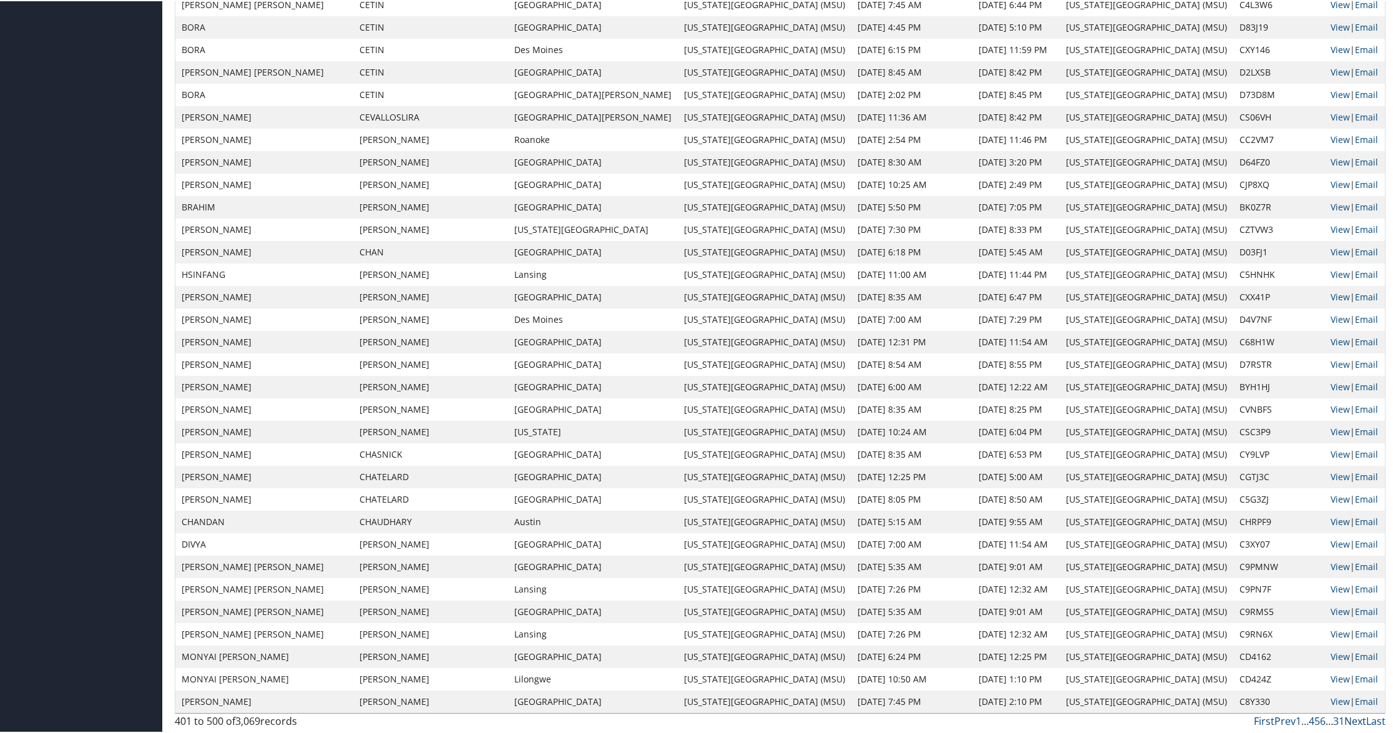
click at [1347, 722] on link "Next" at bounding box center [1356, 720] width 22 height 14
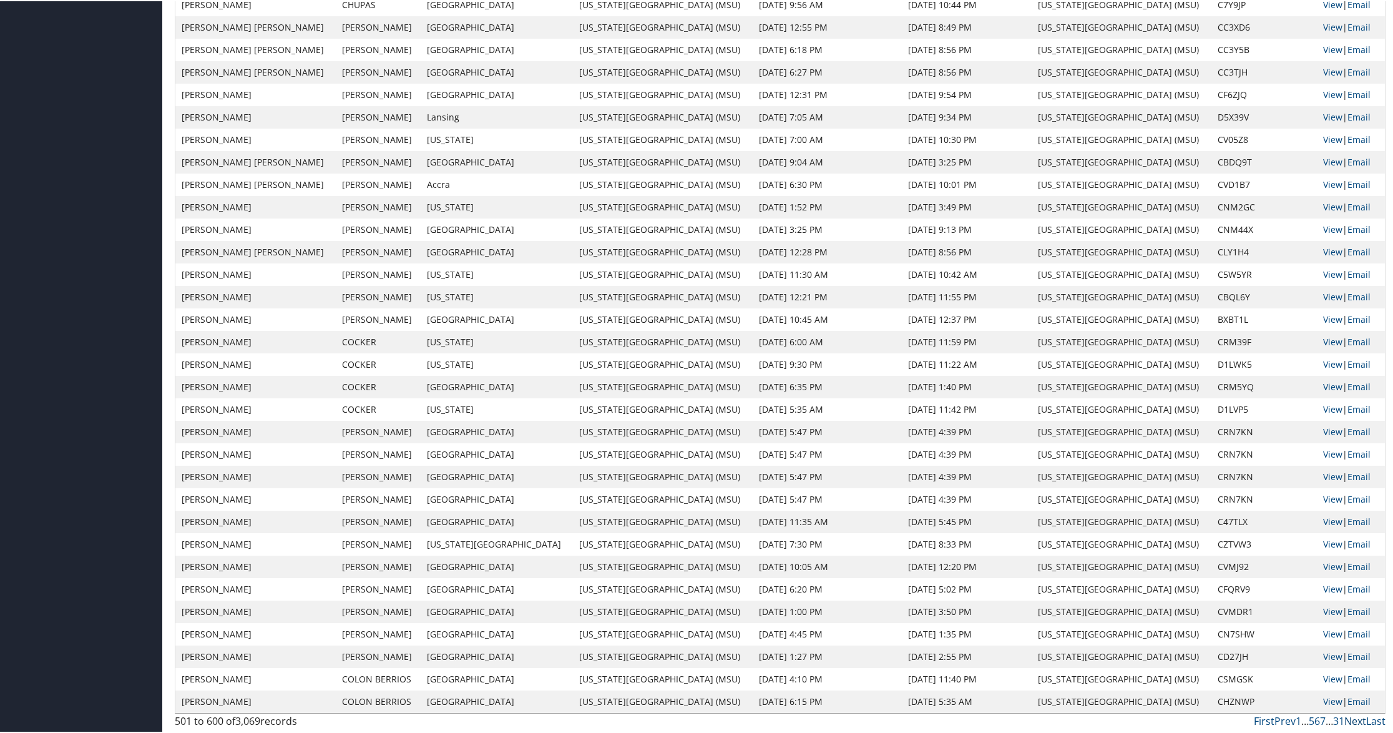
click at [1347, 722] on link "Next" at bounding box center [1356, 720] width 22 height 14
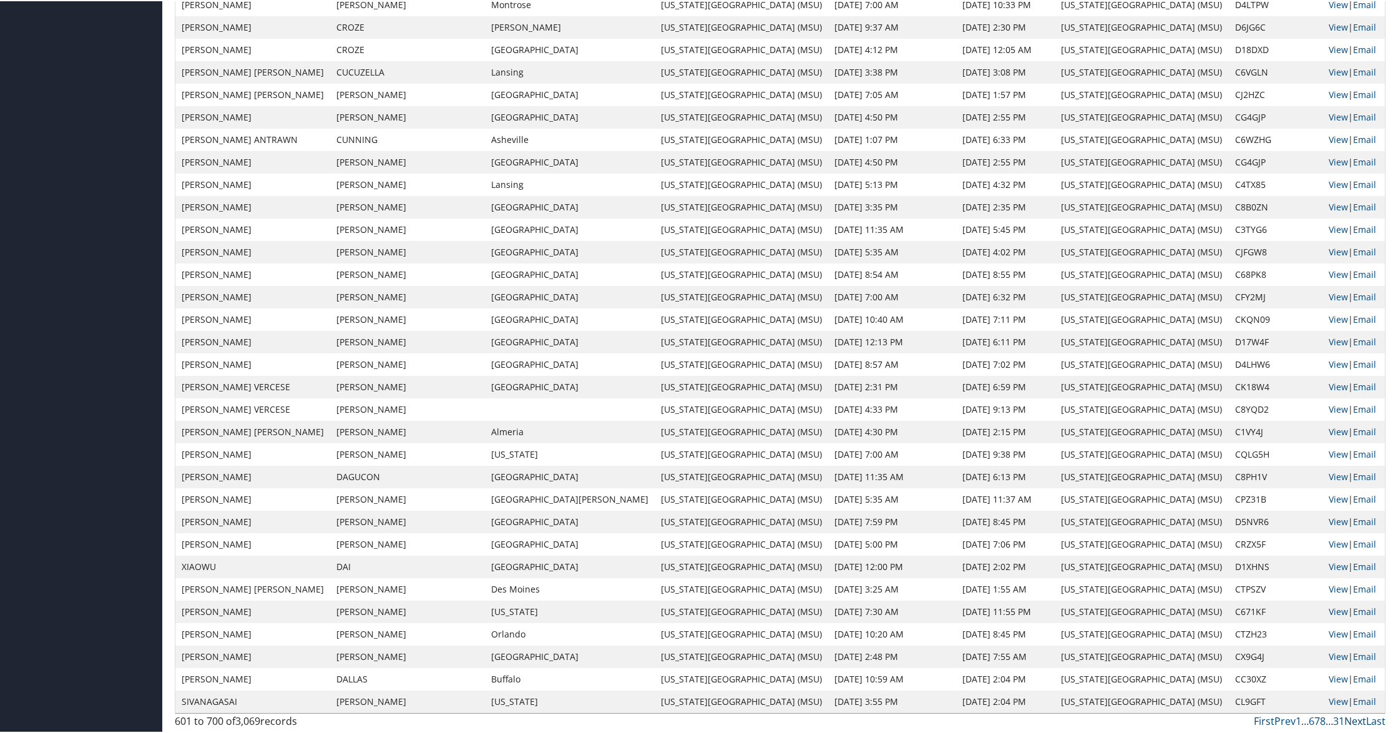
click at [1347, 722] on link "Next" at bounding box center [1356, 720] width 22 height 14
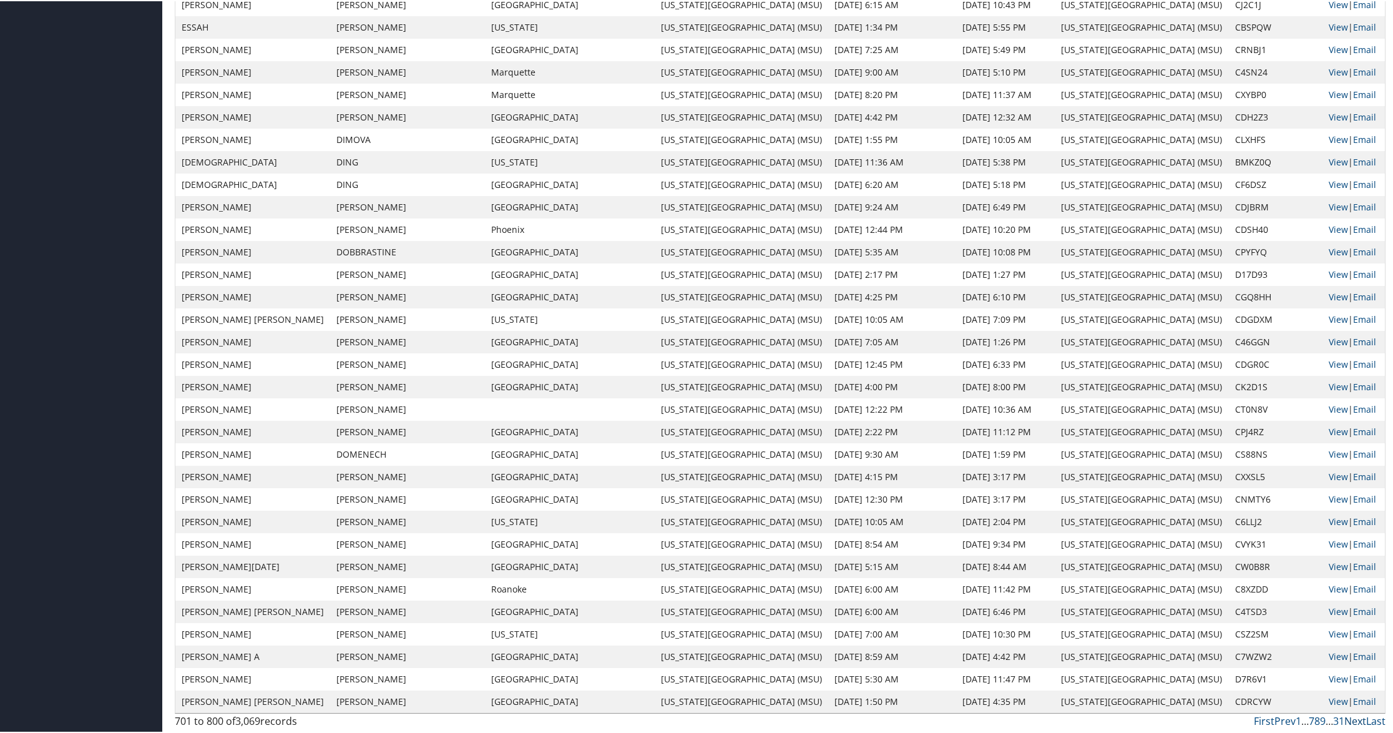
click at [1347, 722] on link "Next" at bounding box center [1356, 720] width 22 height 14
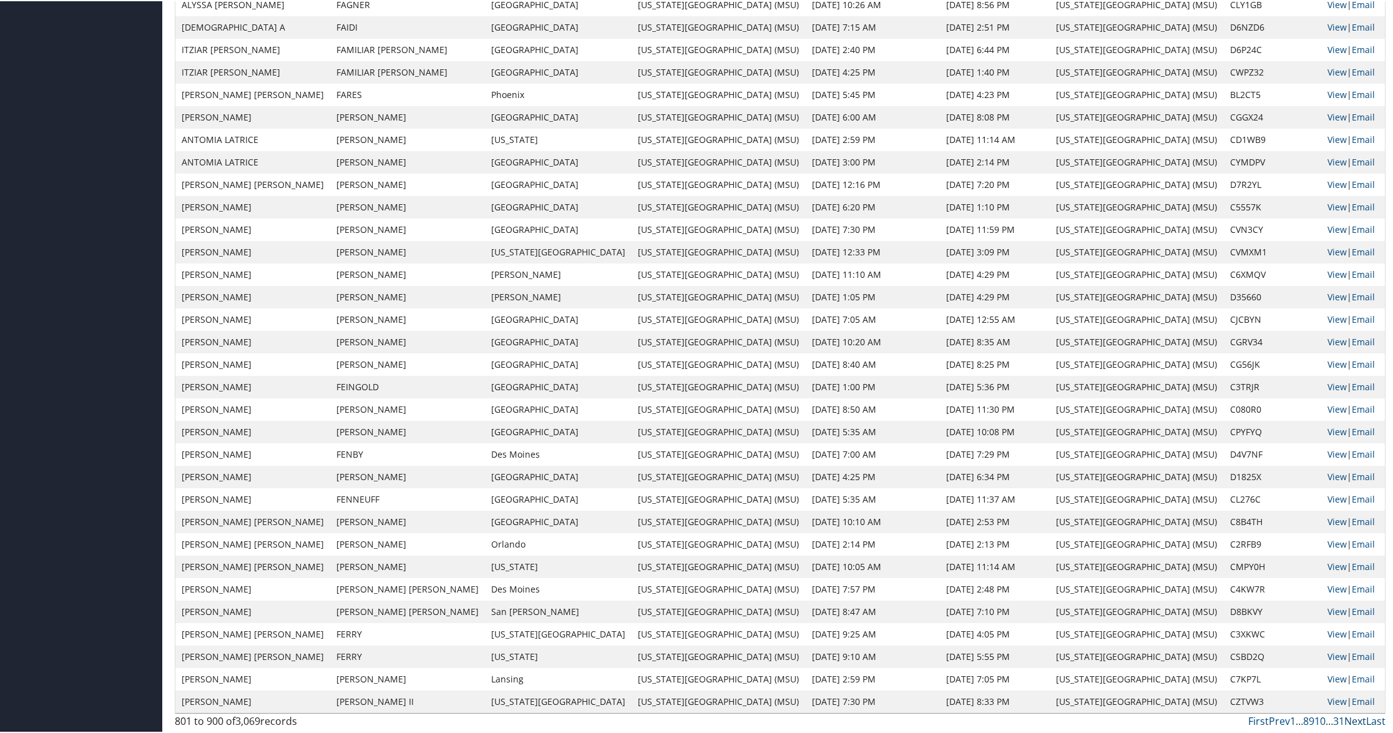
click at [1354, 722] on link "Next" at bounding box center [1356, 720] width 22 height 14
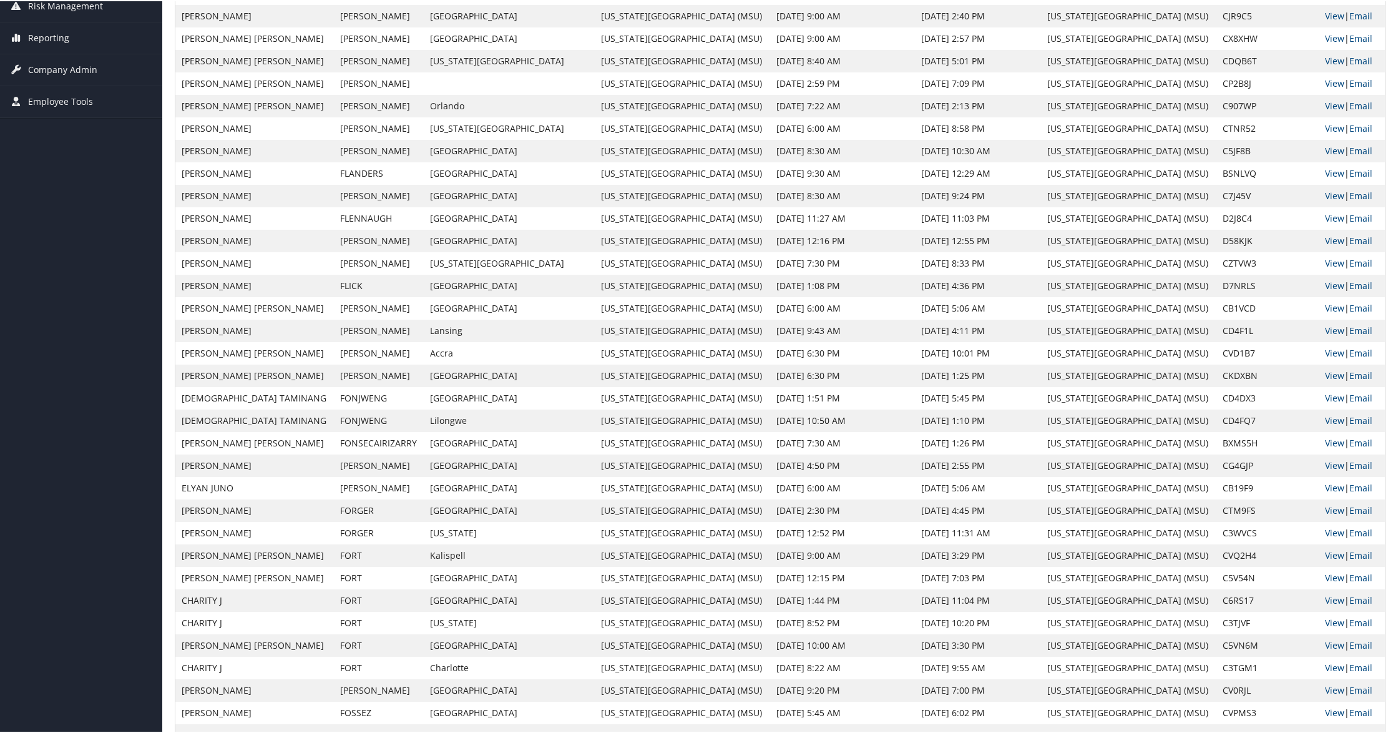
scroll to position [0, 0]
